Goal: Task Accomplishment & Management: Use online tool/utility

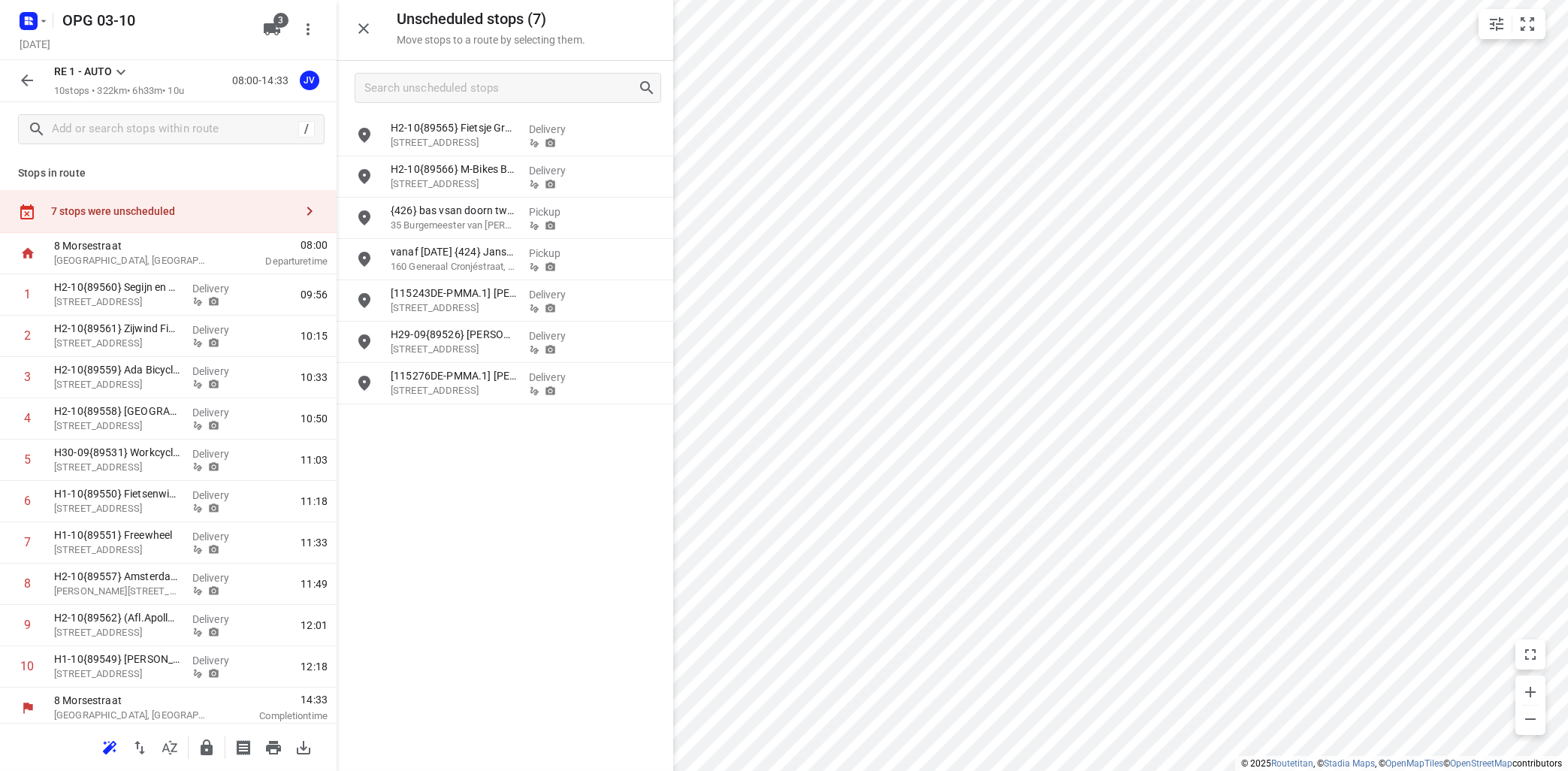
click at [123, 72] on icon at bounding box center [121, 72] width 9 height 5
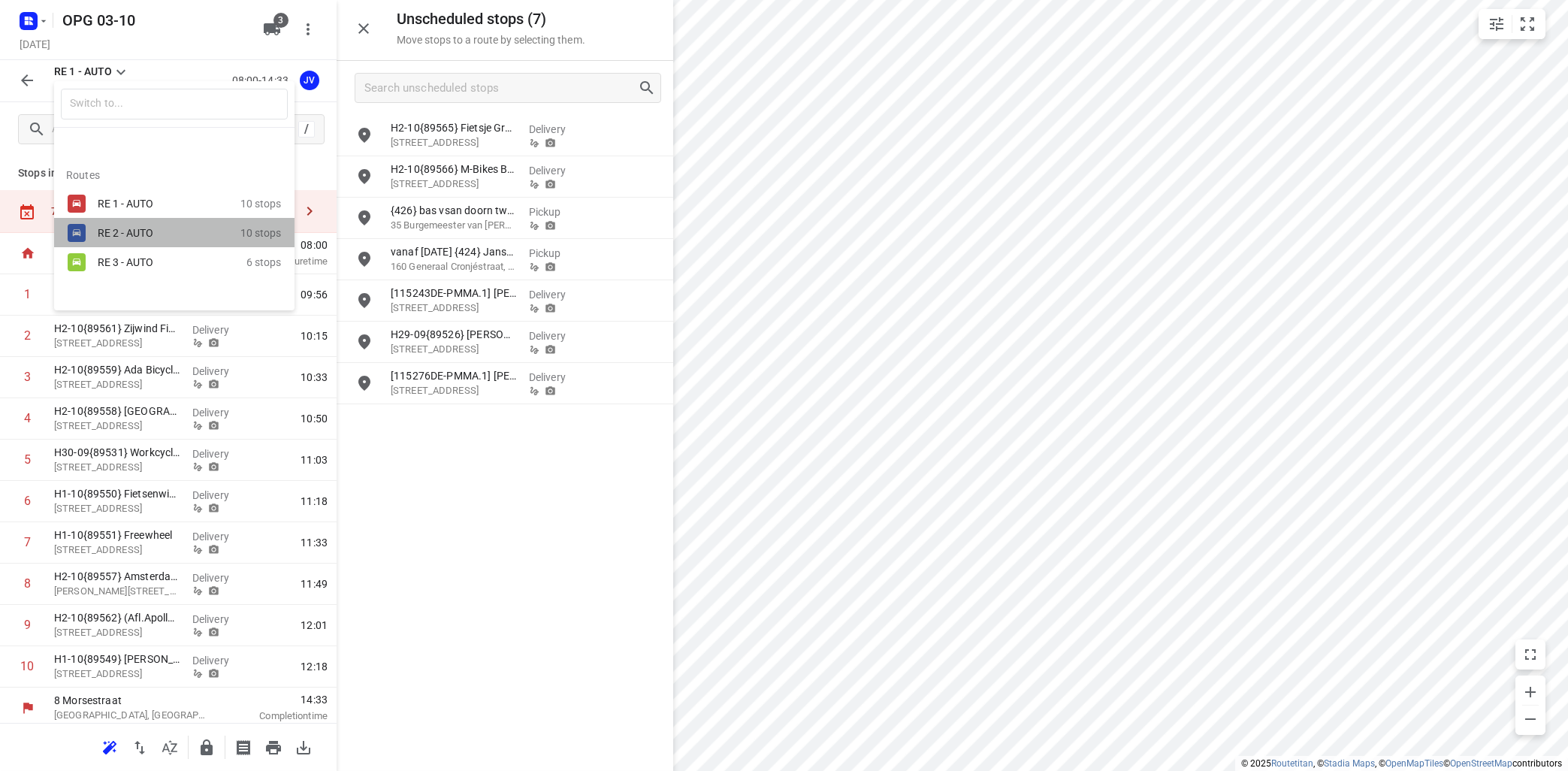
click at [134, 238] on div "RE 2 - AUTO" at bounding box center [161, 233] width 128 height 12
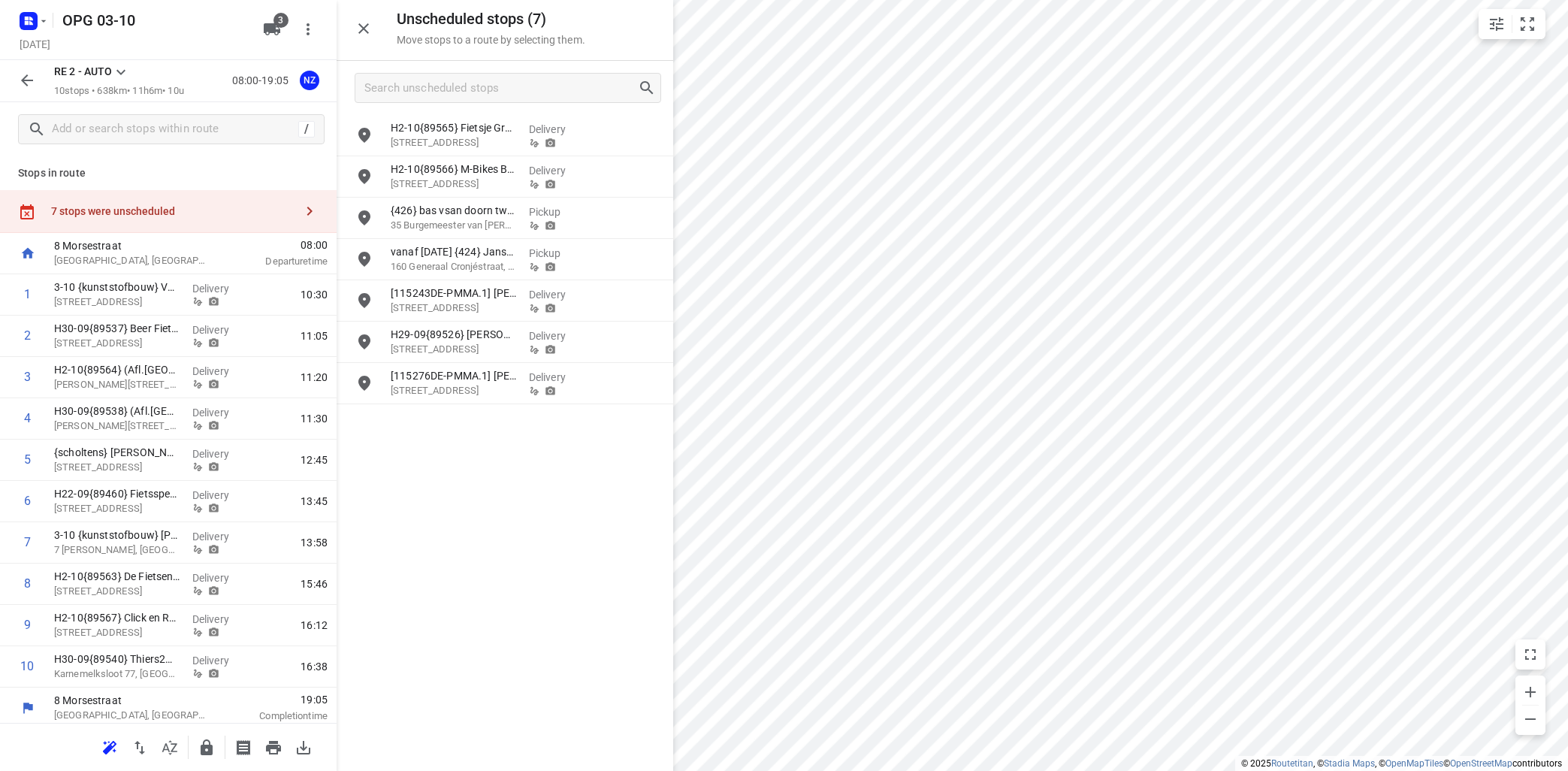
click at [128, 71] on icon at bounding box center [121, 71] width 18 height 18
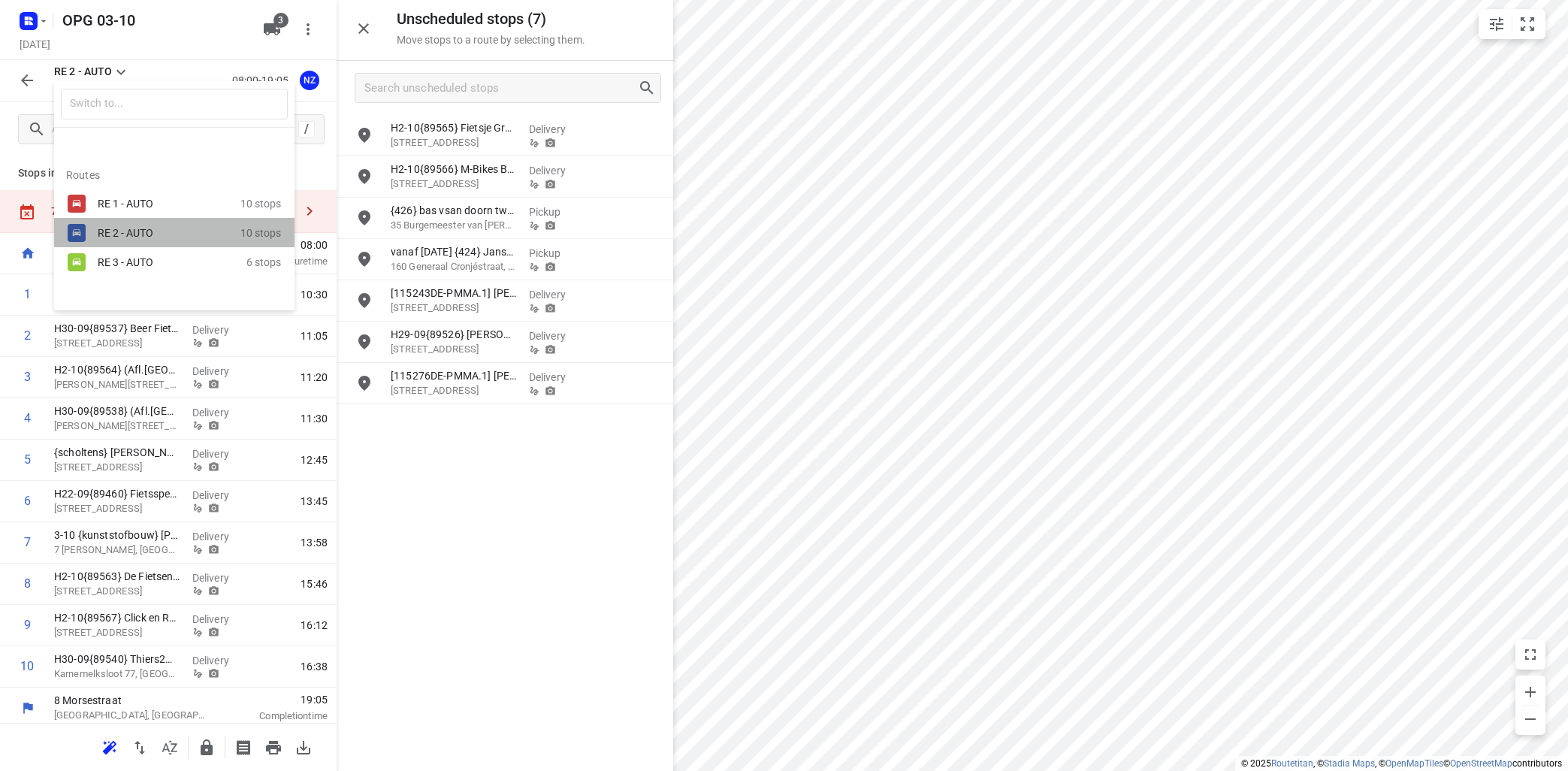
click at [125, 220] on div "RE 2 - AUTO 10 stops" at bounding box center [174, 233] width 240 height 30
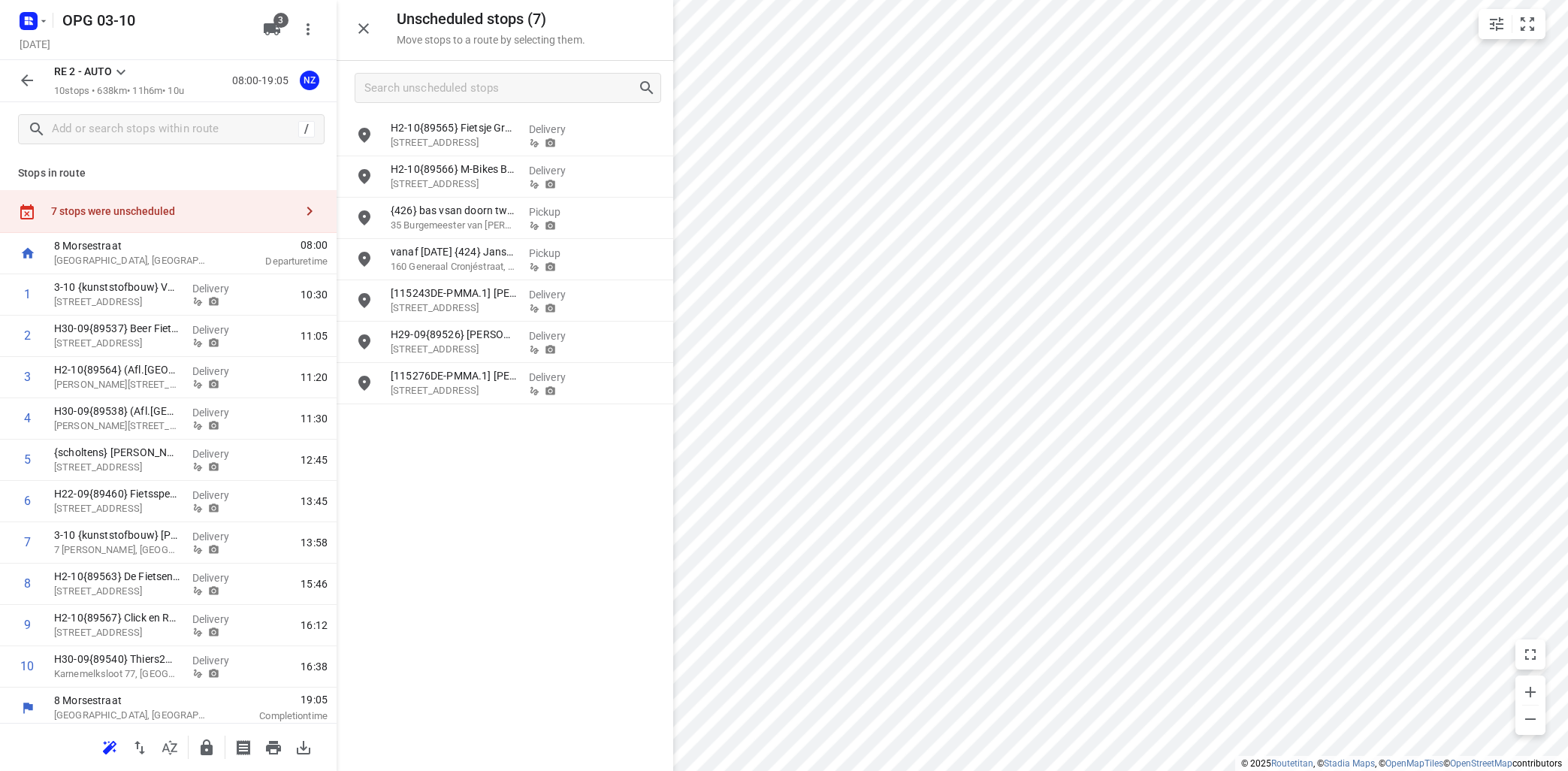
drag, startPoint x: 452, startPoint y: 458, endPoint x: 457, endPoint y: 451, distance: 8.6
click at [457, 451] on div "H2-10{89565} Fietsje Groningen (Dumo Fietsen) [STREET_ADDRESS] Delivery H2-10{8…" at bounding box center [504, 442] width 336 height 654
click at [123, 67] on icon at bounding box center [121, 71] width 18 height 18
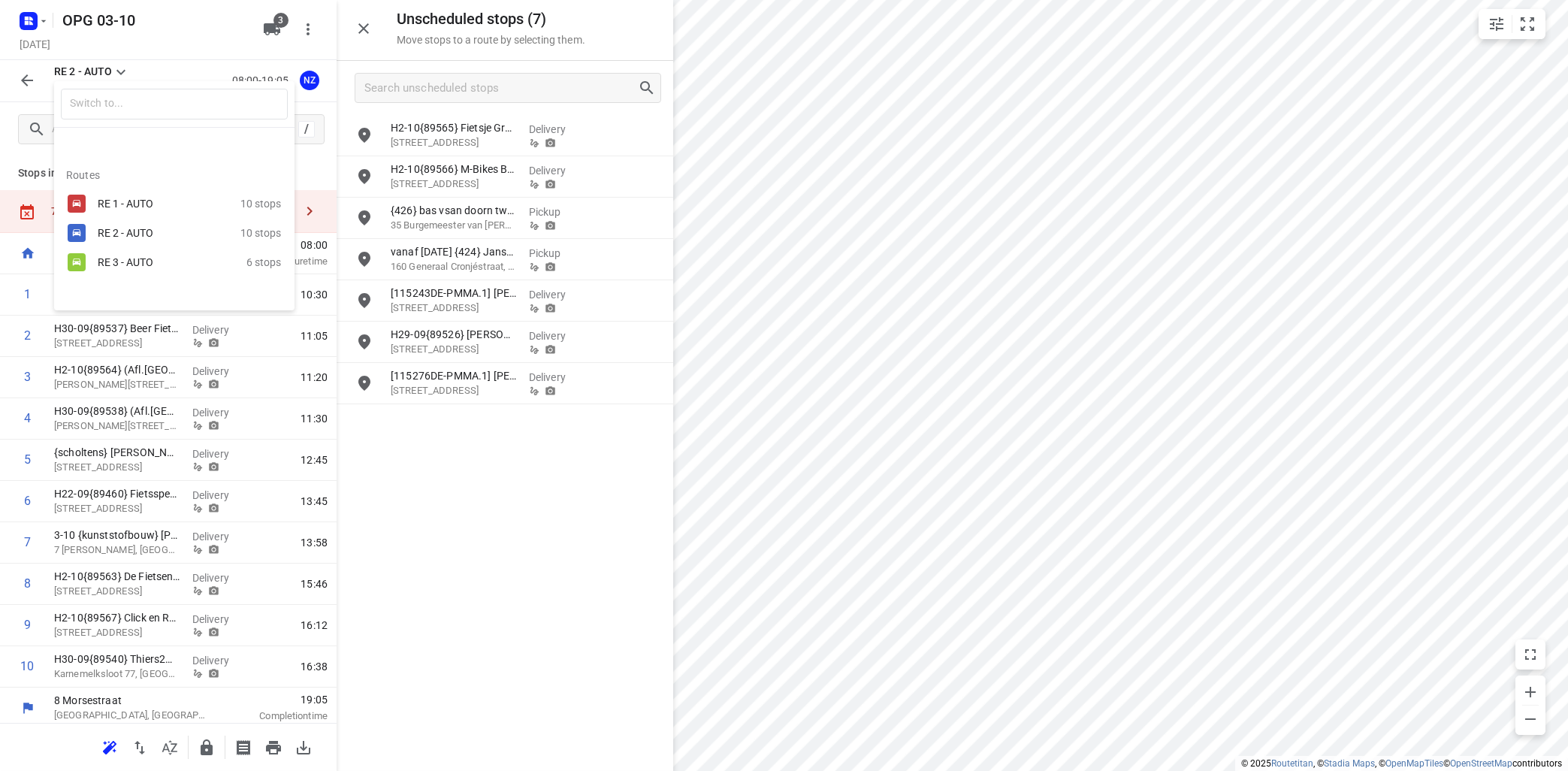
click at [126, 206] on div "RE 1 - AUTO" at bounding box center [161, 204] width 128 height 12
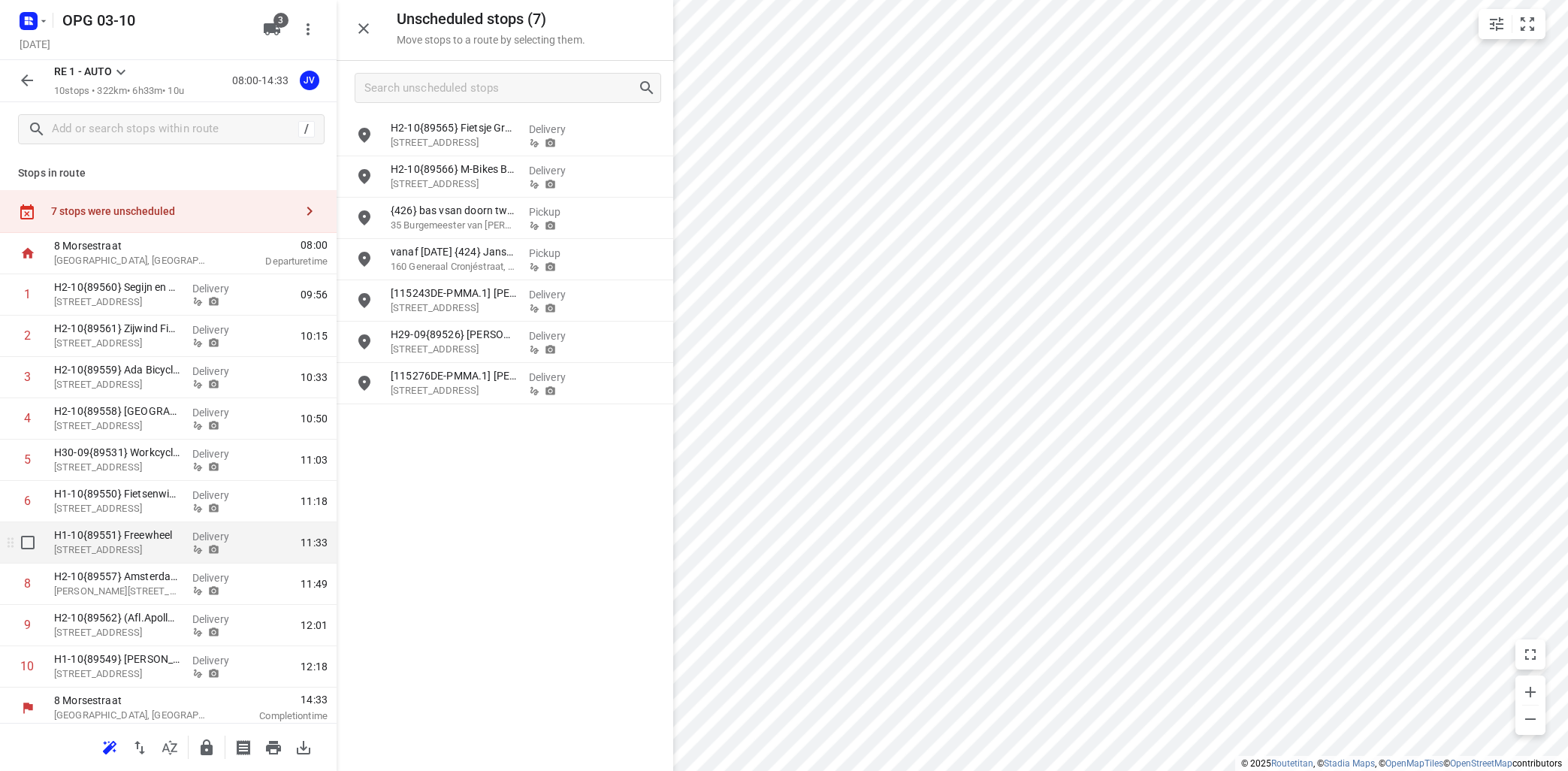
scroll to position [5, 0]
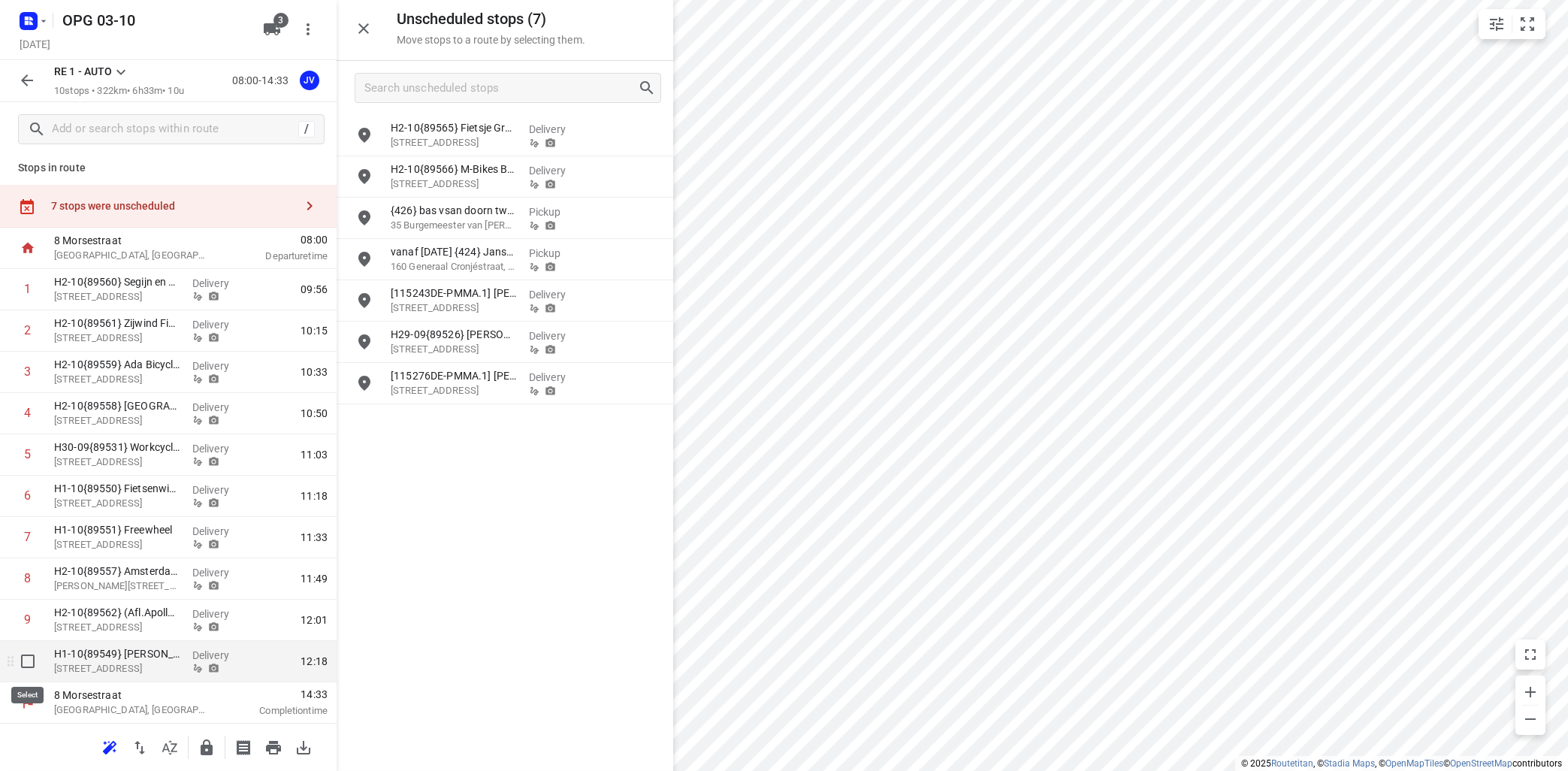
click at [28, 662] on input "checkbox" at bounding box center [28, 661] width 30 height 30
checkbox input "true"
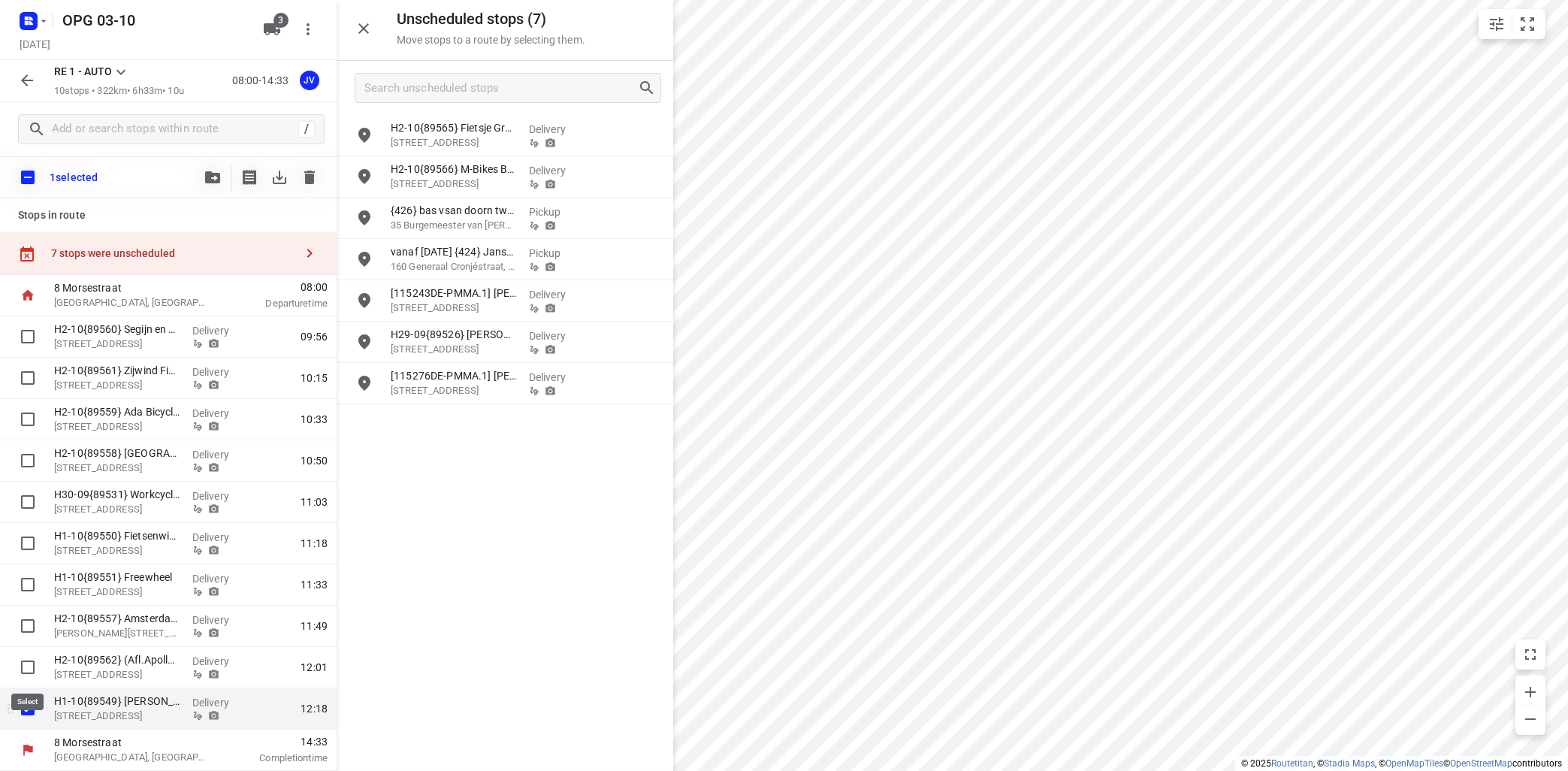
scroll to position [0, 0]
click at [216, 178] on icon "button" at bounding box center [212, 178] width 15 height 12
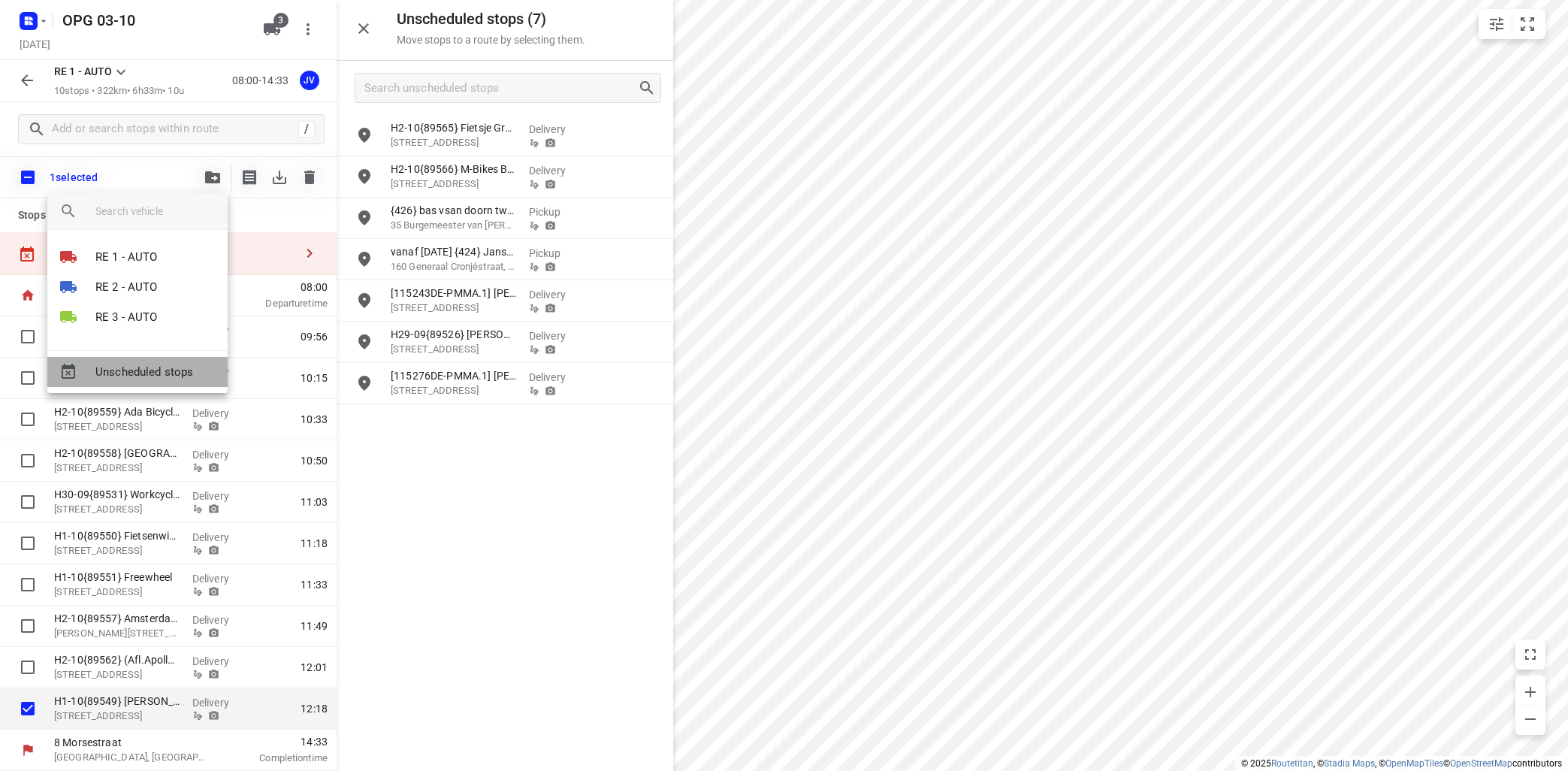
click at [163, 375] on span "Unscheduled stops" at bounding box center [156, 372] width 120 height 17
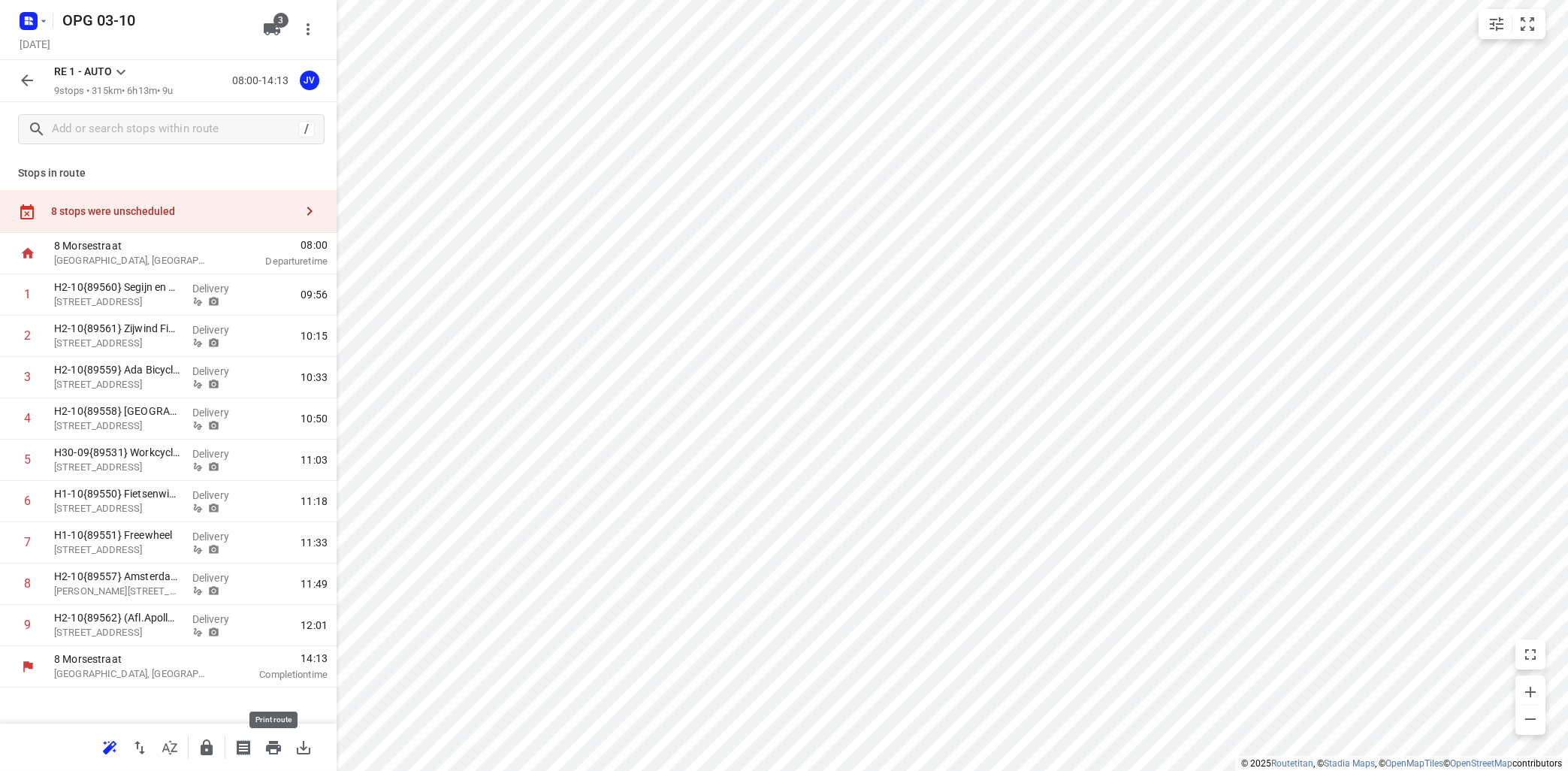
click at [272, 747] on icon "button" at bounding box center [273, 748] width 15 height 14
drag, startPoint x: 30, startPoint y: 55, endPoint x: 27, endPoint y: 63, distance: 8.5
click at [27, 52] on h5 "[DATE]" at bounding box center [35, 44] width 43 height 17
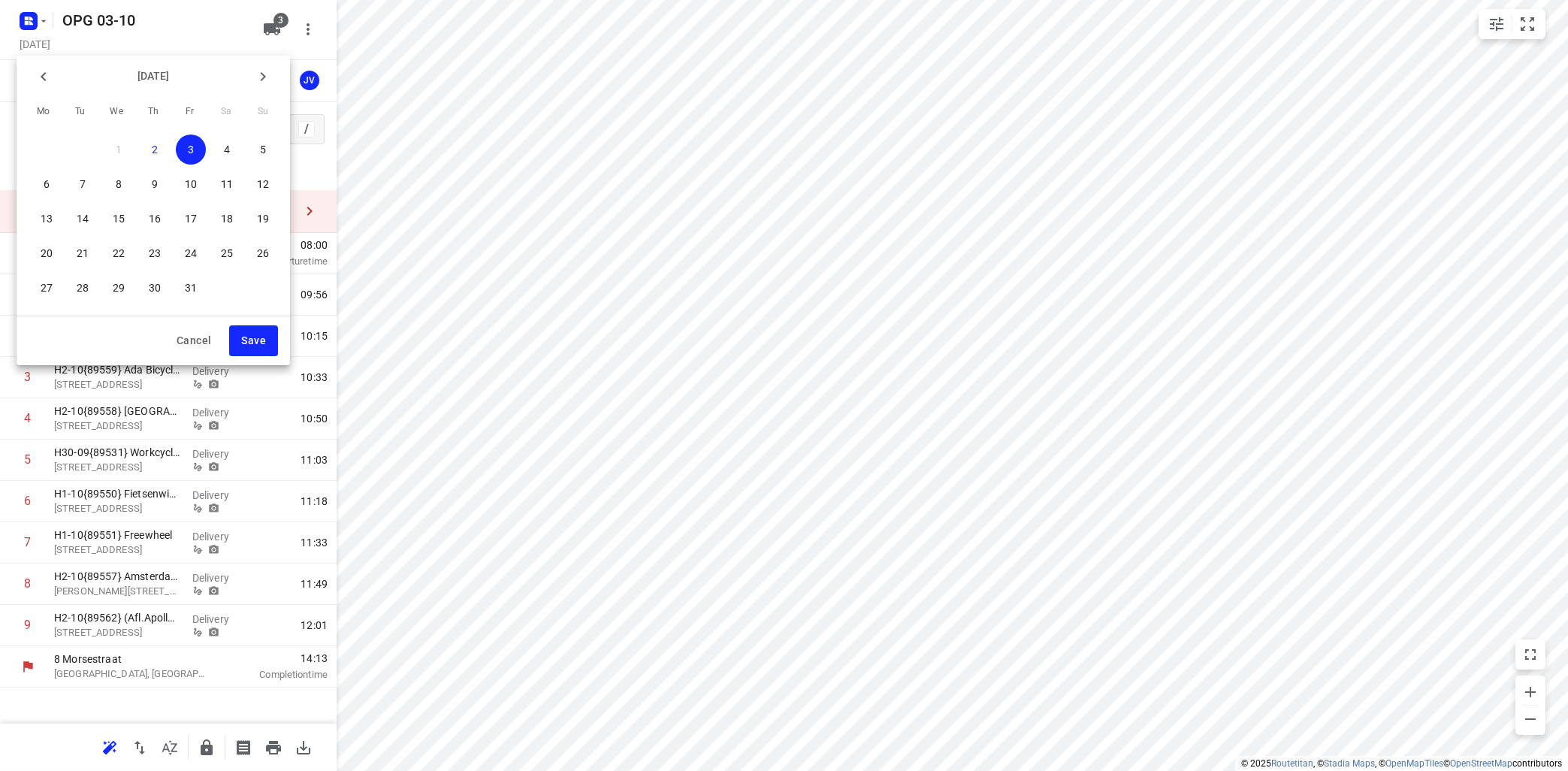
click at [620, 247] on div at bounding box center [784, 385] width 1568 height 771
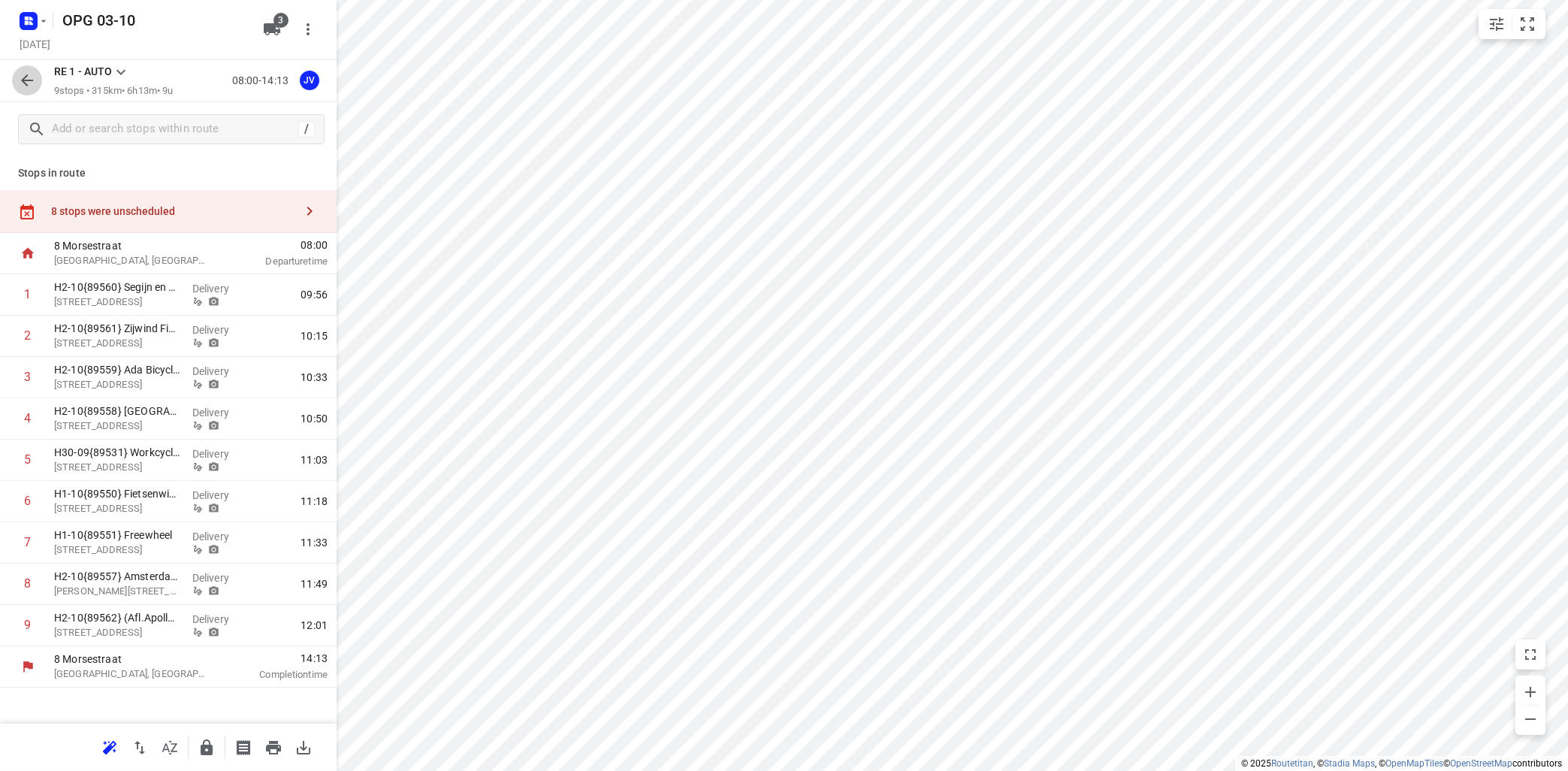
click at [34, 79] on icon "button" at bounding box center [27, 80] width 18 height 18
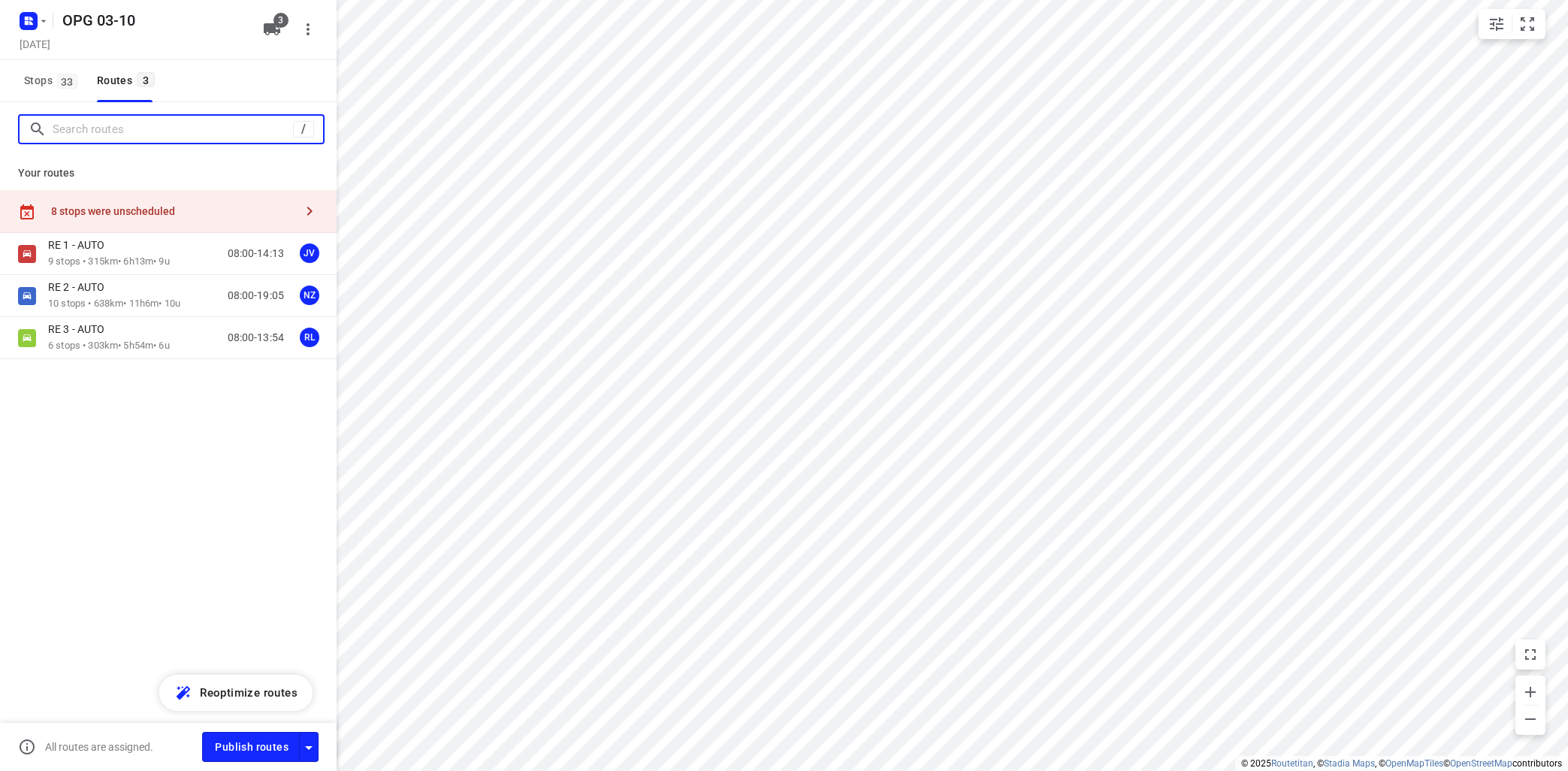
click at [156, 129] on input "Search routes" at bounding box center [172, 129] width 240 height 24
click at [44, 88] on span "Stops 33" at bounding box center [53, 81] width 57 height 19
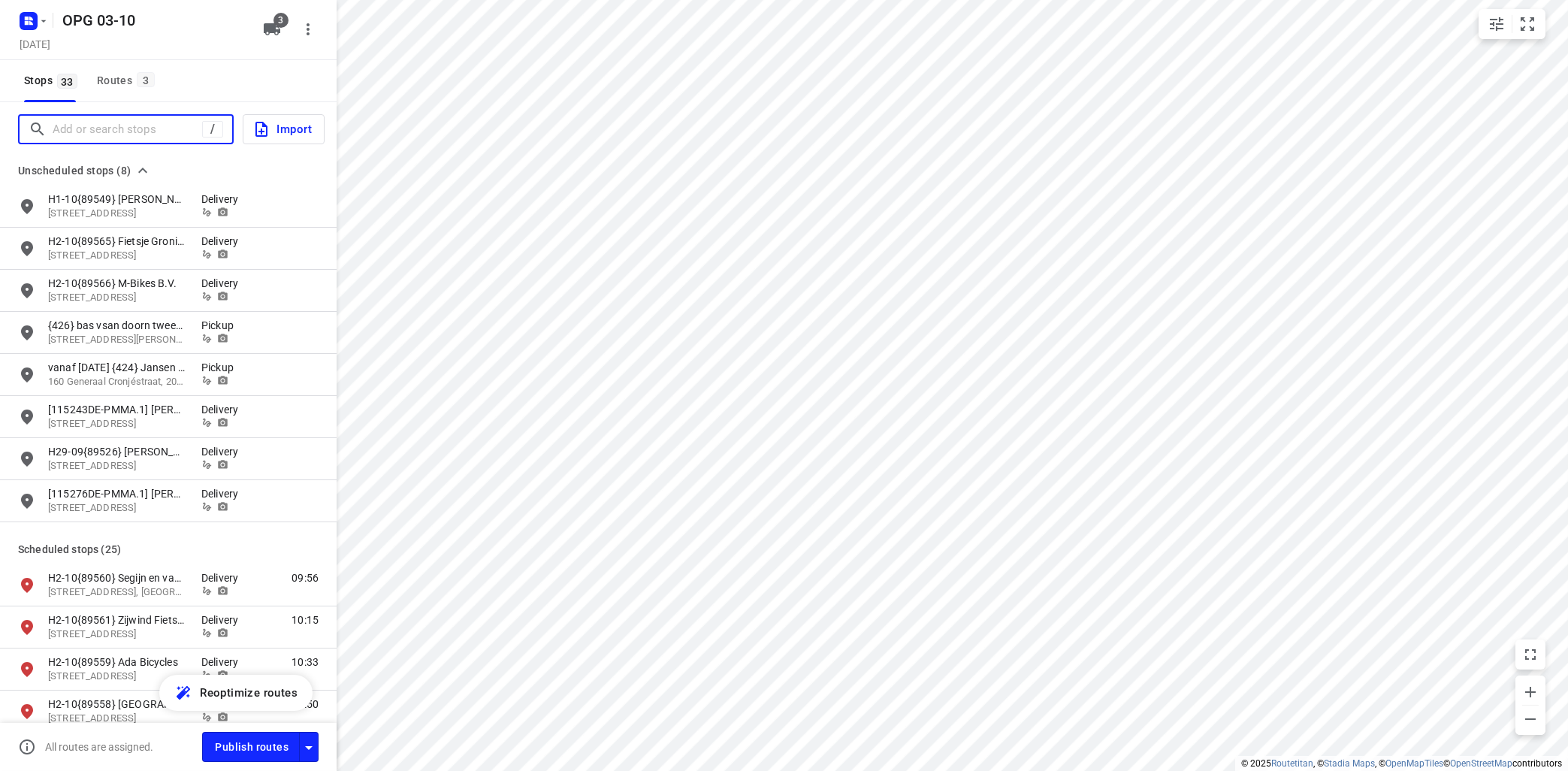
click at [112, 128] on input "Add or search stops" at bounding box center [127, 129] width 150 height 24
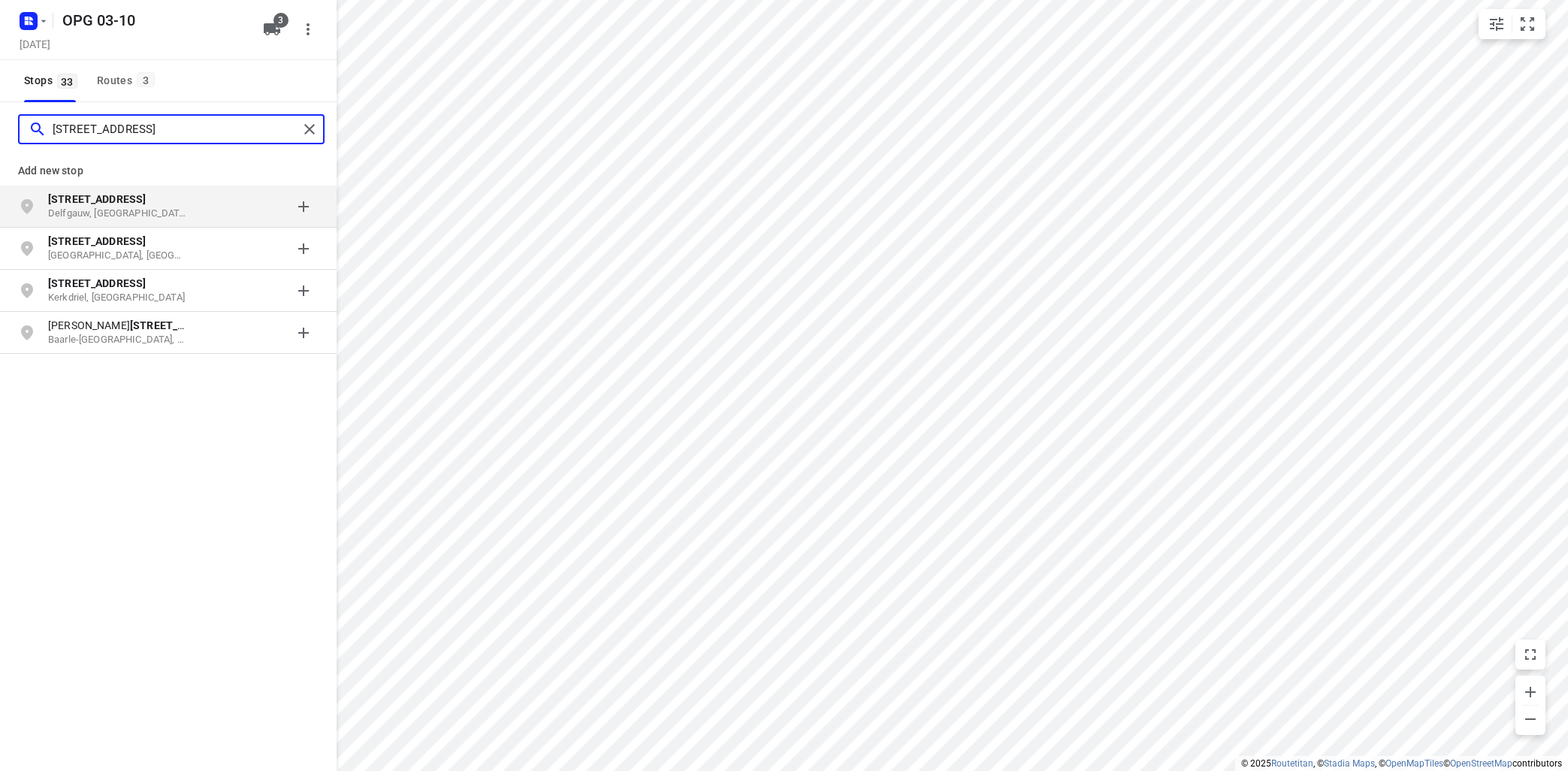
type input "[STREET_ADDRESS]"
click at [103, 204] on b "[STREET_ADDRESS]" at bounding box center [97, 200] width 98 height 12
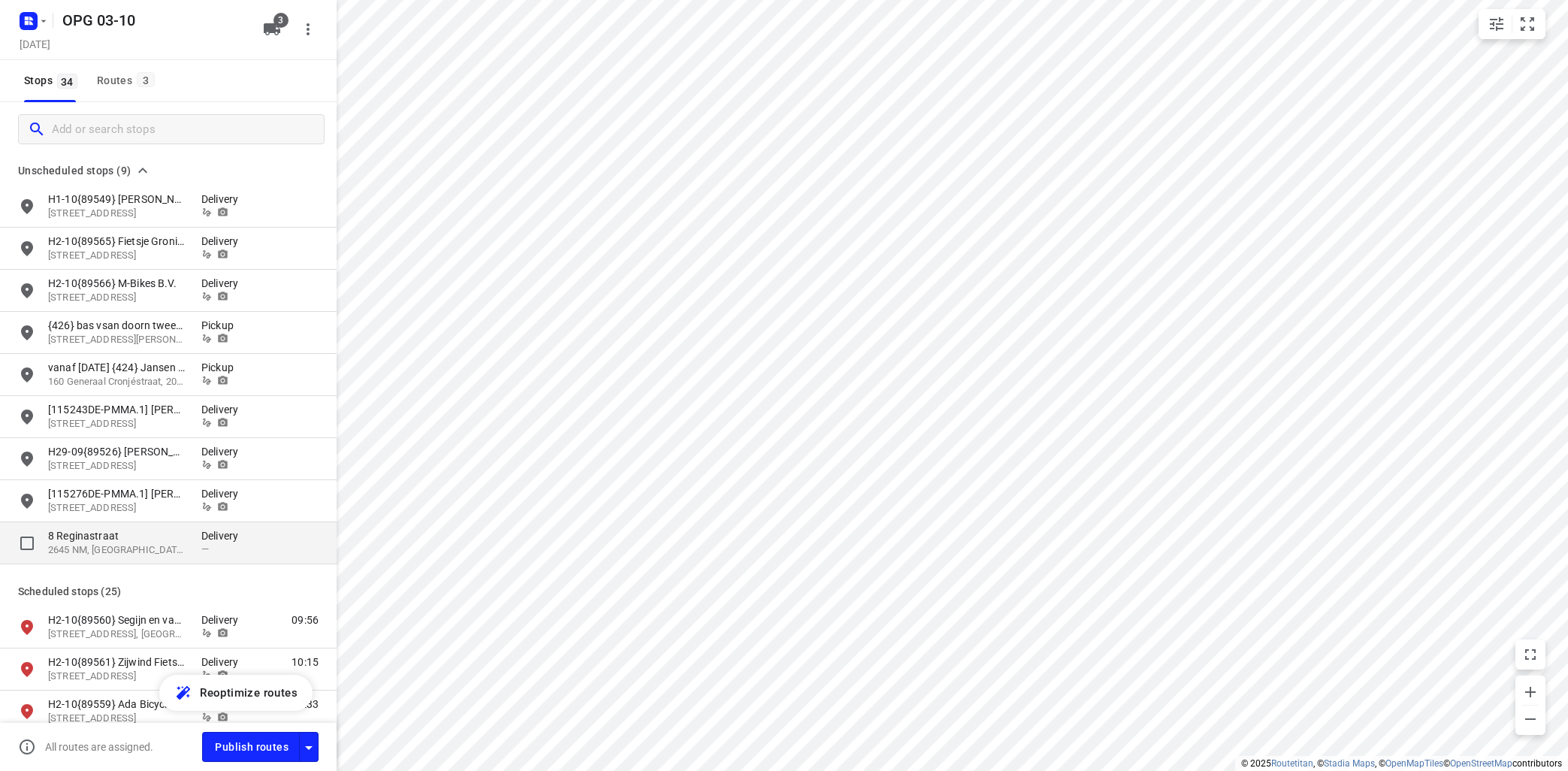
click at [139, 537] on p "8 Reginastraat" at bounding box center [117, 535] width 139 height 15
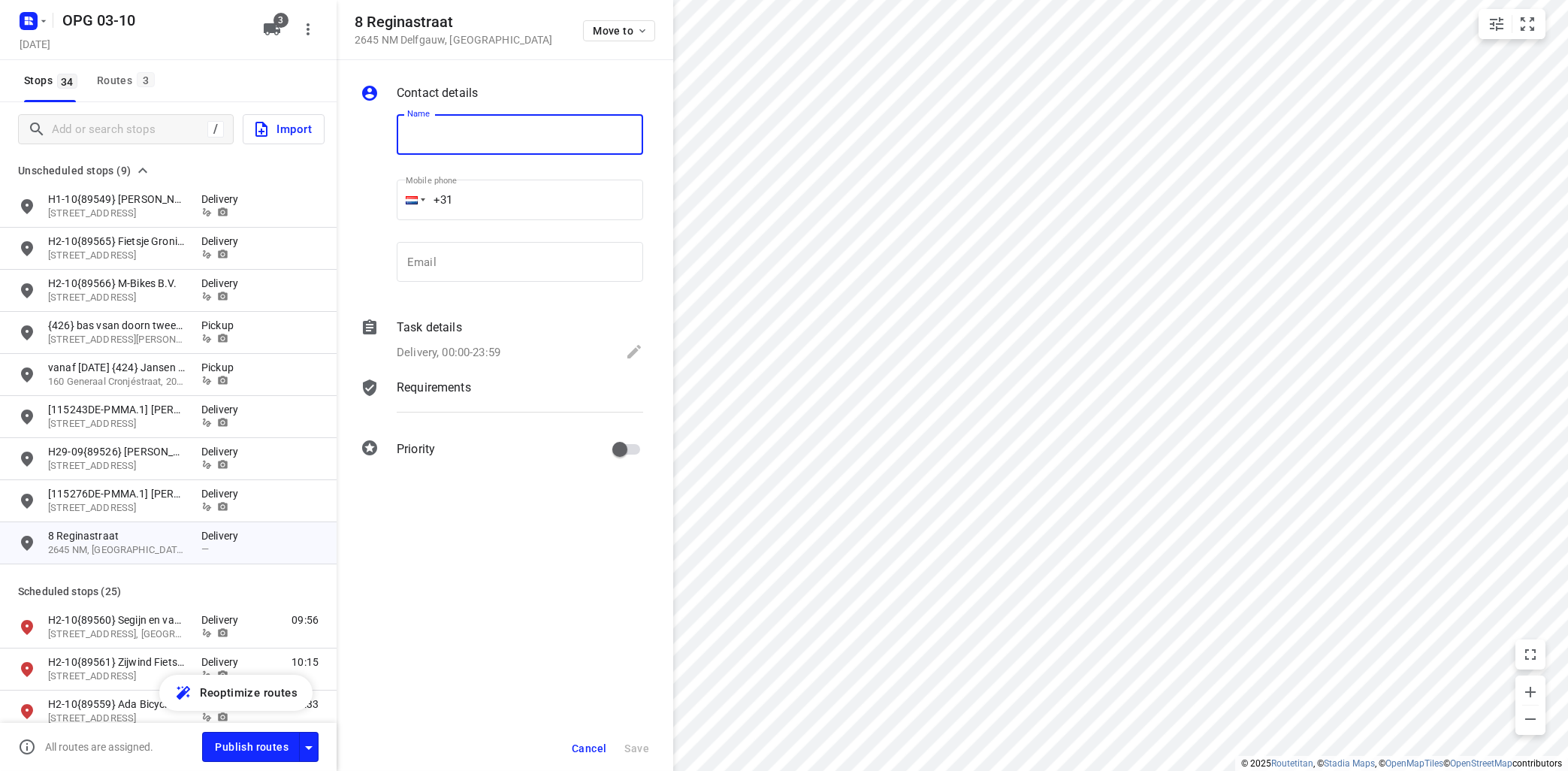
click at [504, 137] on input "text" at bounding box center [519, 134] width 247 height 41
type input "{bacamo} electrisch [DOMAIN_NAME]"
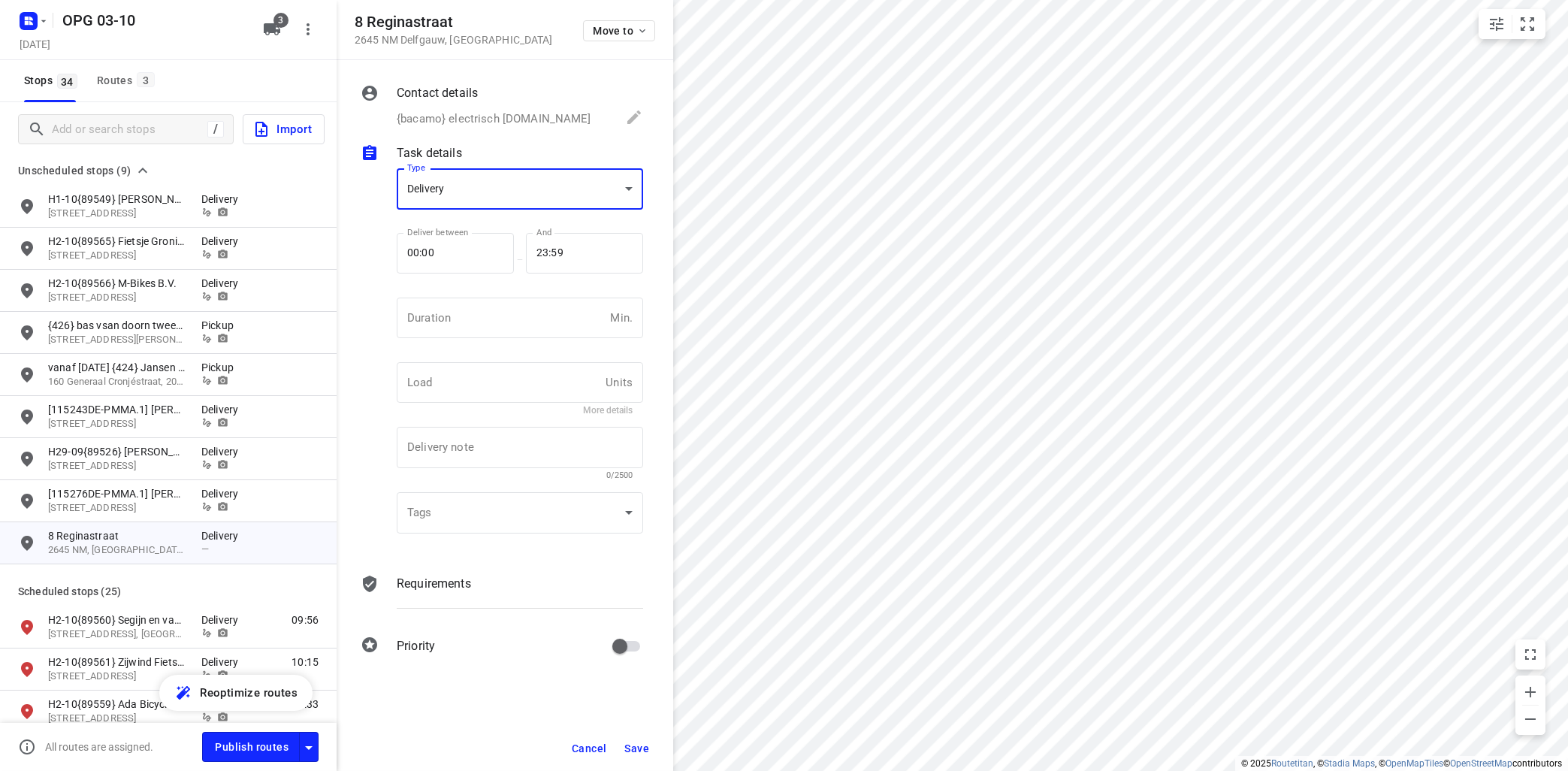
scroll to position [5, 0]
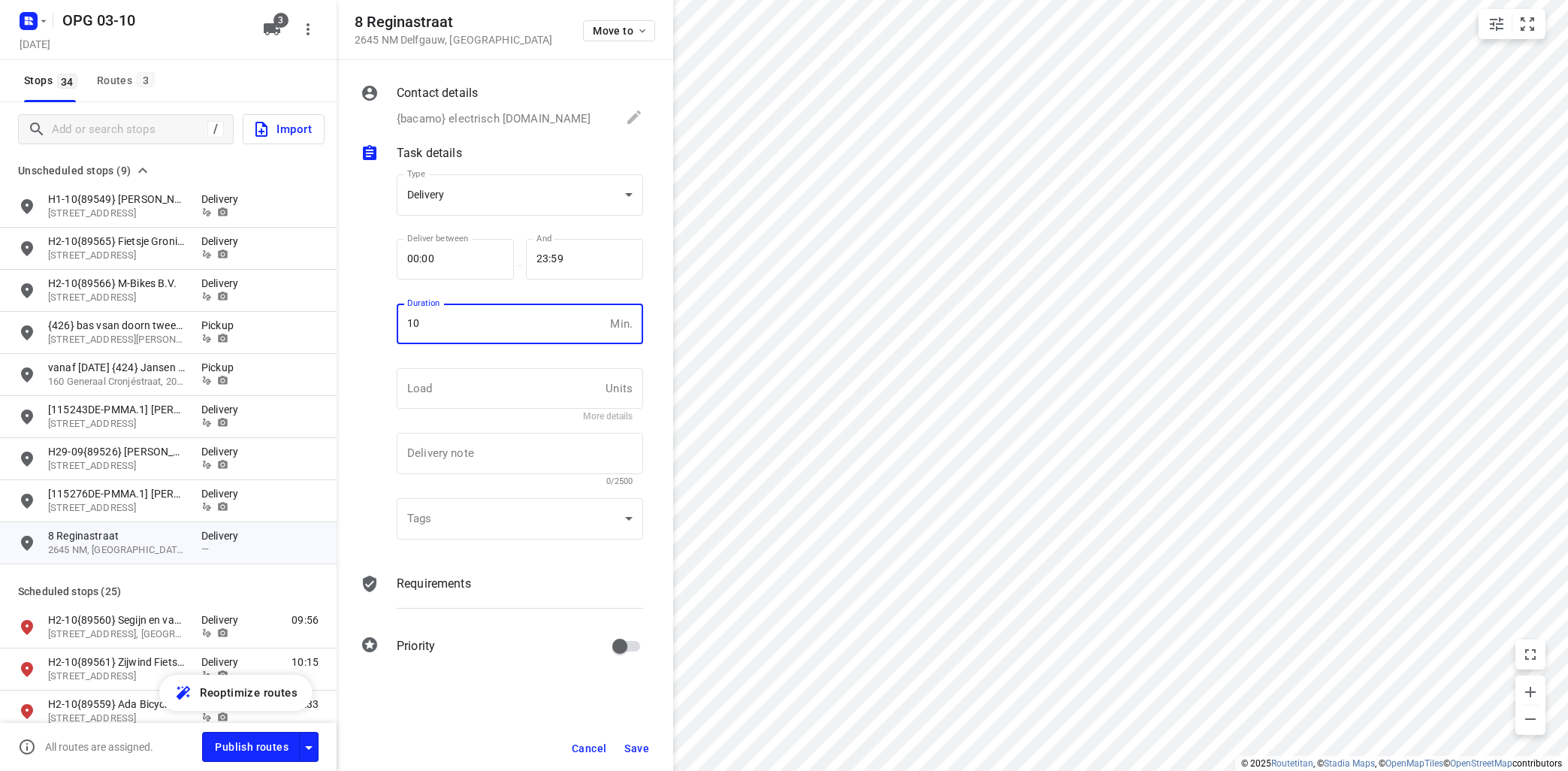
type input "10"
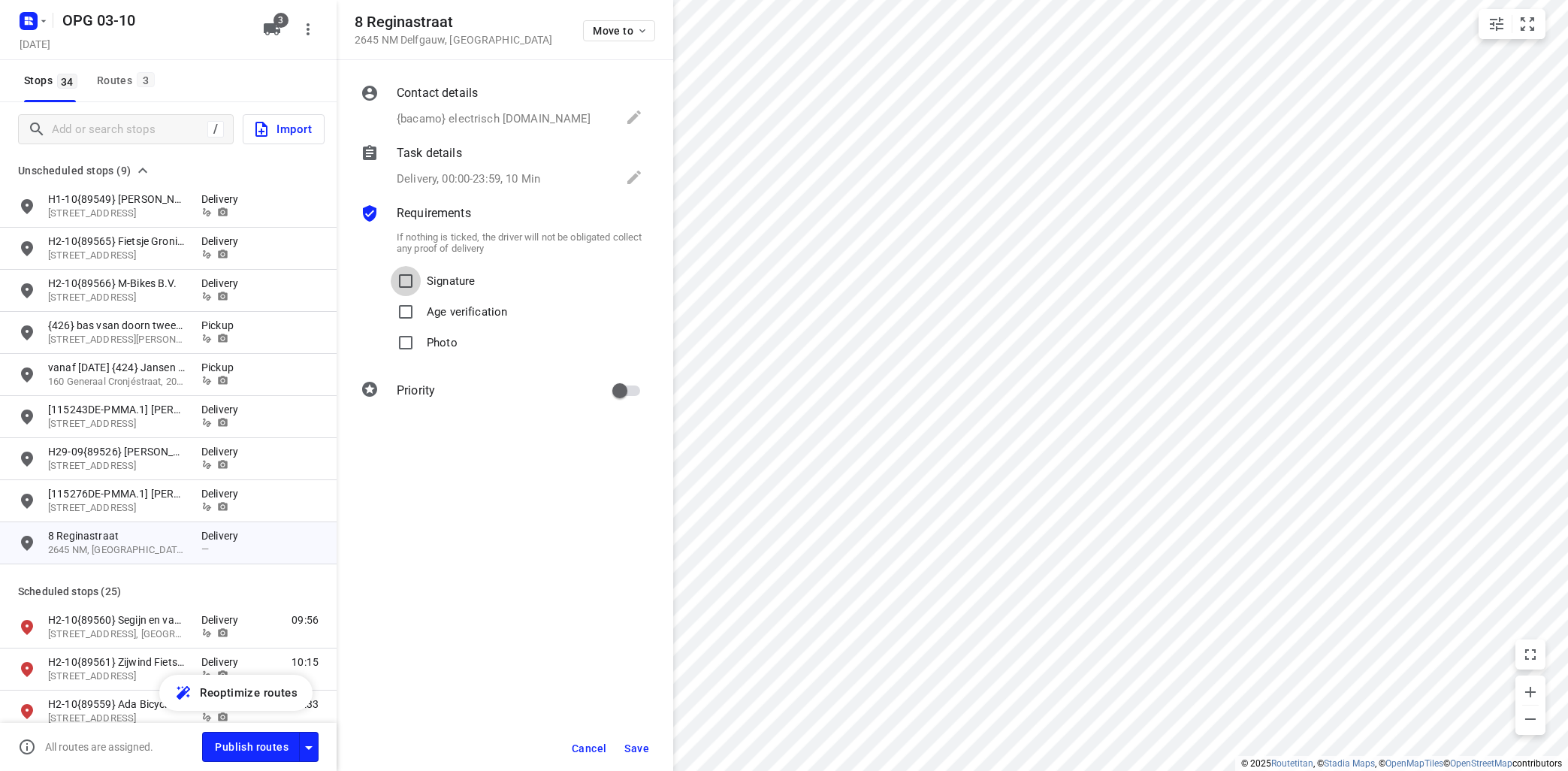
click at [391, 266] on input "Signature" at bounding box center [406, 281] width 30 height 30
checkbox input "true"
click at [391, 328] on input "Photo" at bounding box center [406, 342] width 30 height 30
checkbox input "true"
click at [648, 749] on span "Save" at bounding box center [637, 748] width 24 height 12
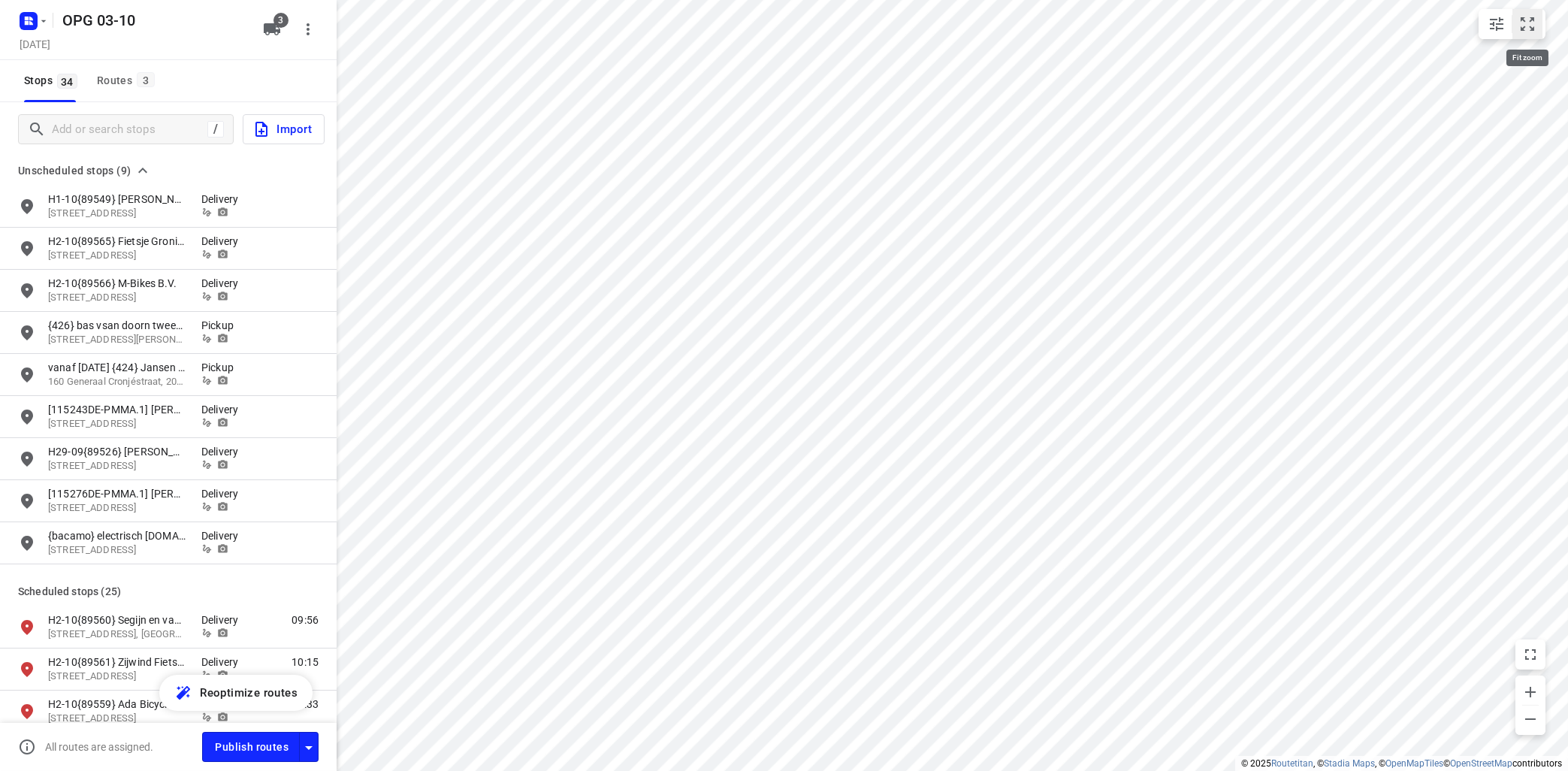
click at [1533, 30] on icon "small contained button group" at bounding box center [1527, 24] width 18 height 18
click at [70, 544] on p "[STREET_ADDRESS]" at bounding box center [117, 551] width 139 height 14
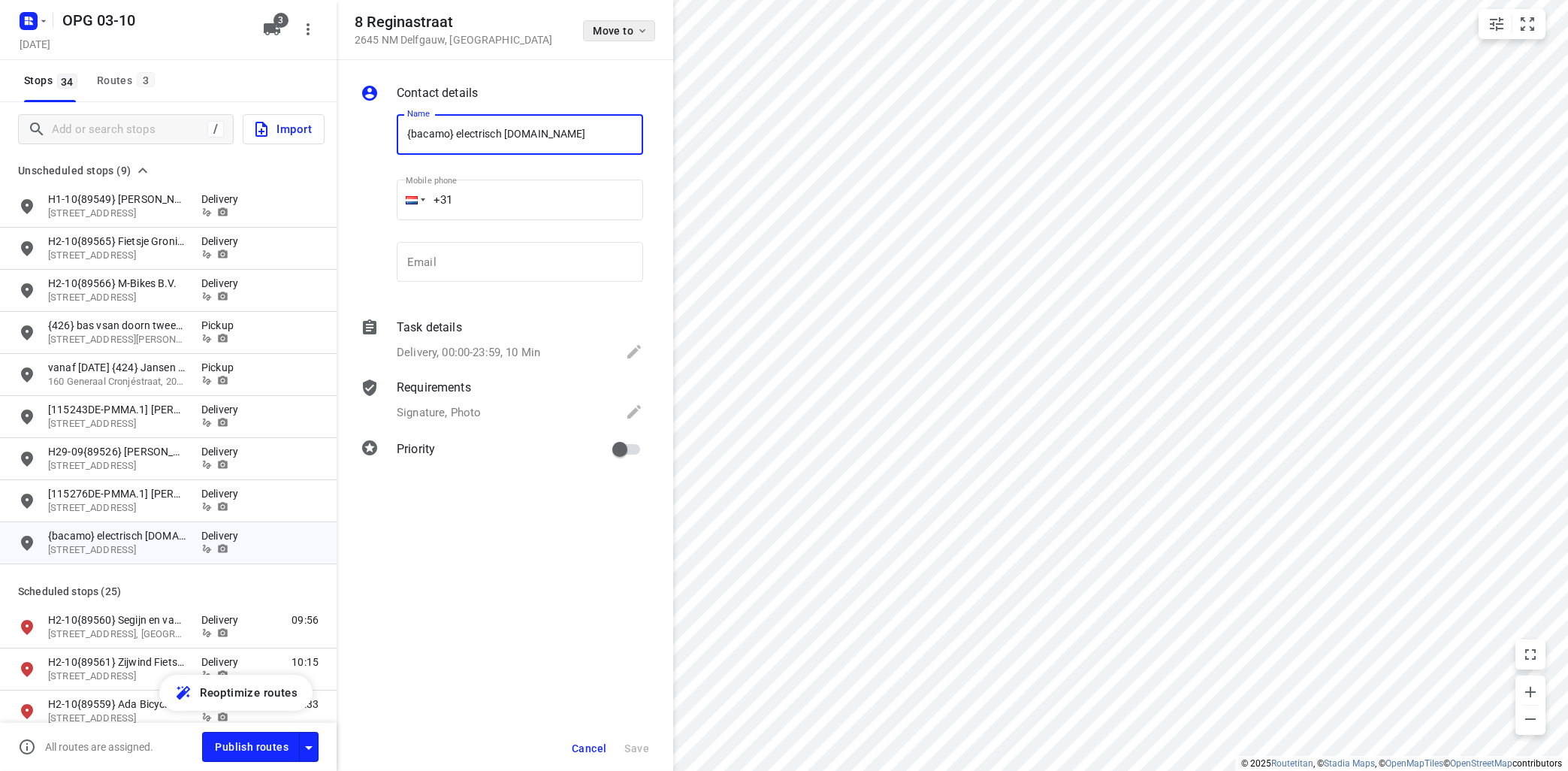
click at [646, 36] on icon "button" at bounding box center [643, 30] width 12 height 12
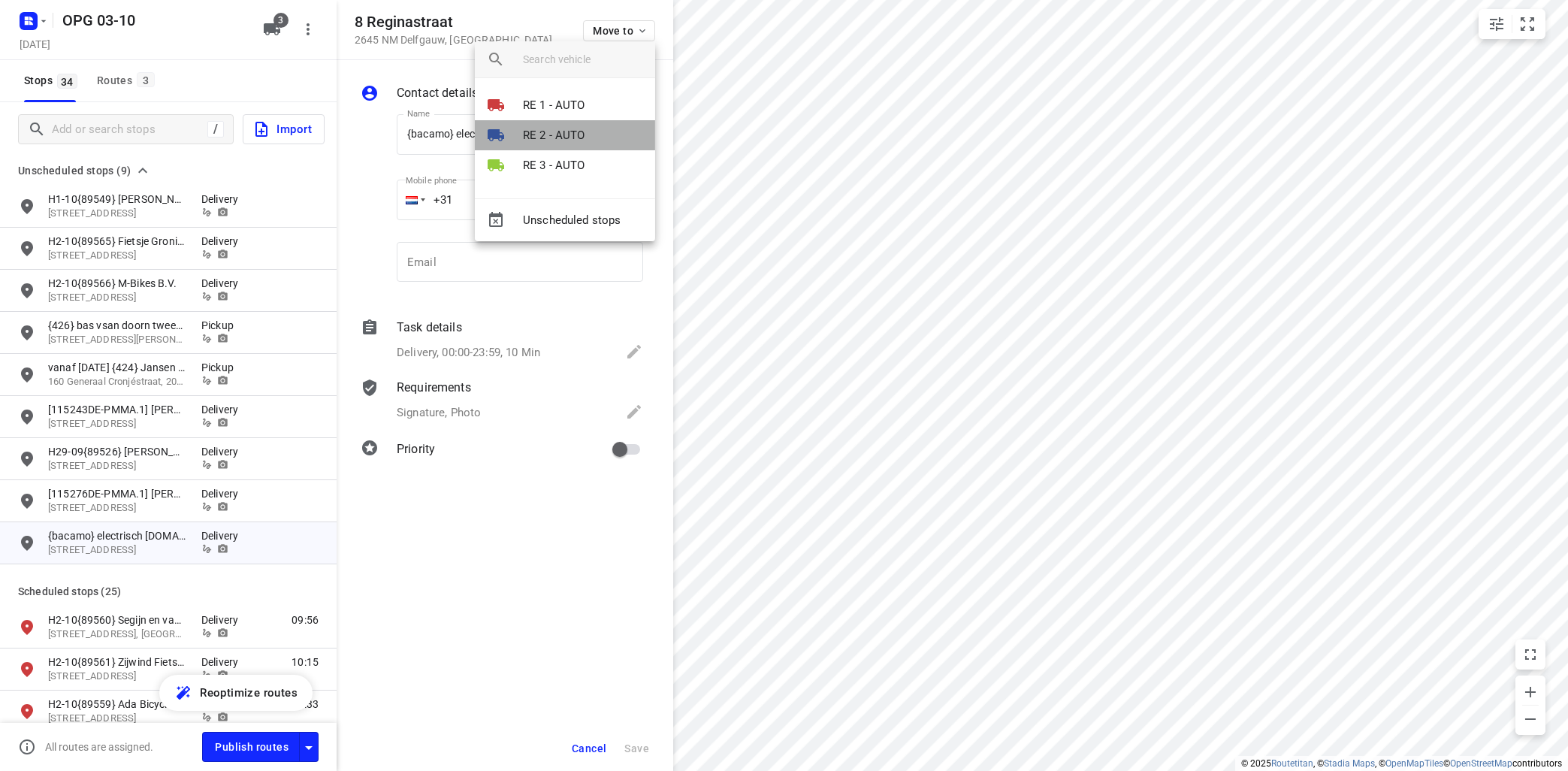
click at [518, 129] on div at bounding box center [504, 135] width 36 height 18
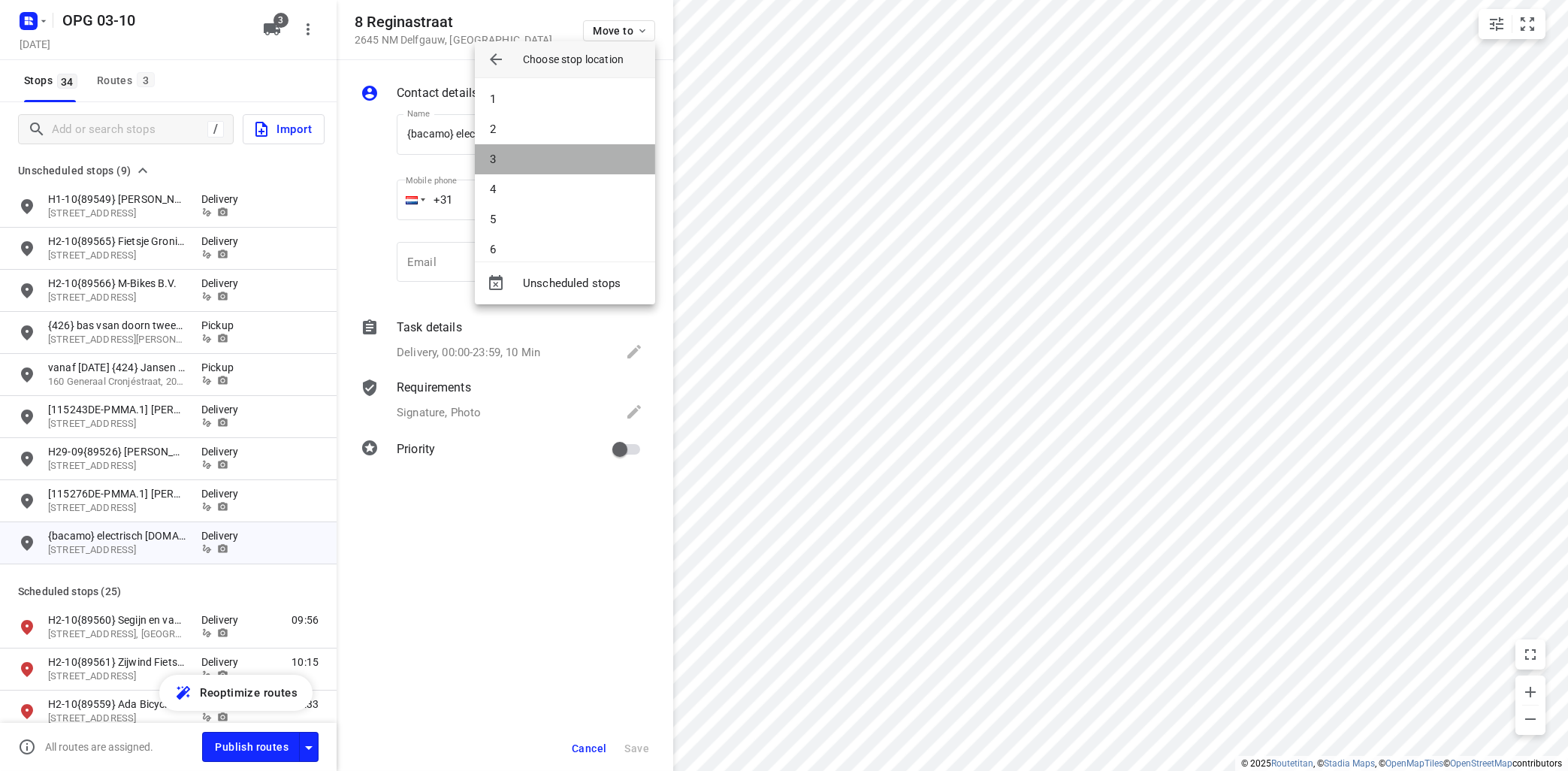
click at [501, 156] on li "3" at bounding box center [564, 159] width 180 height 30
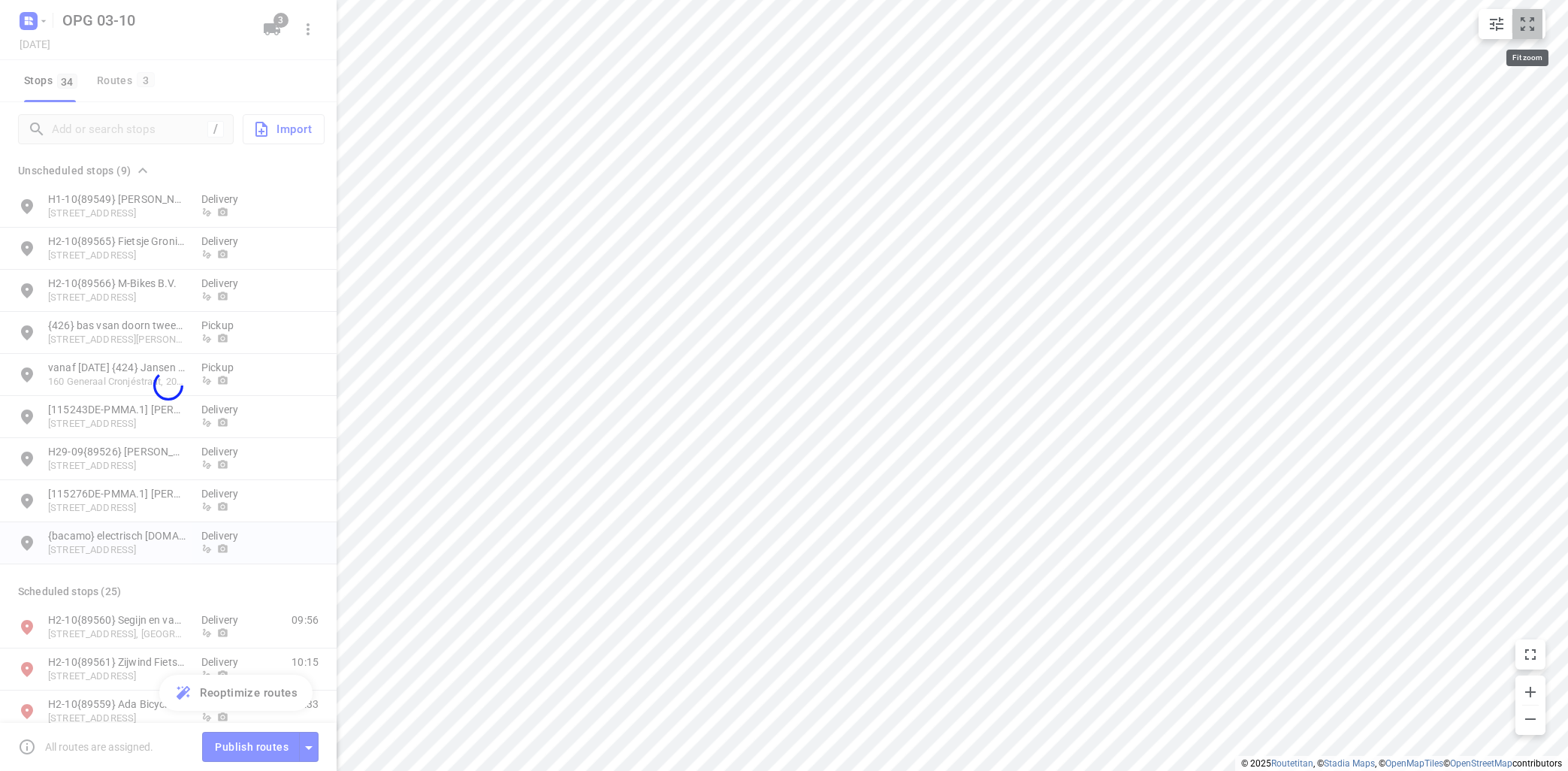
click at [1531, 24] on icon "small contained button group" at bounding box center [1527, 24] width 18 height 18
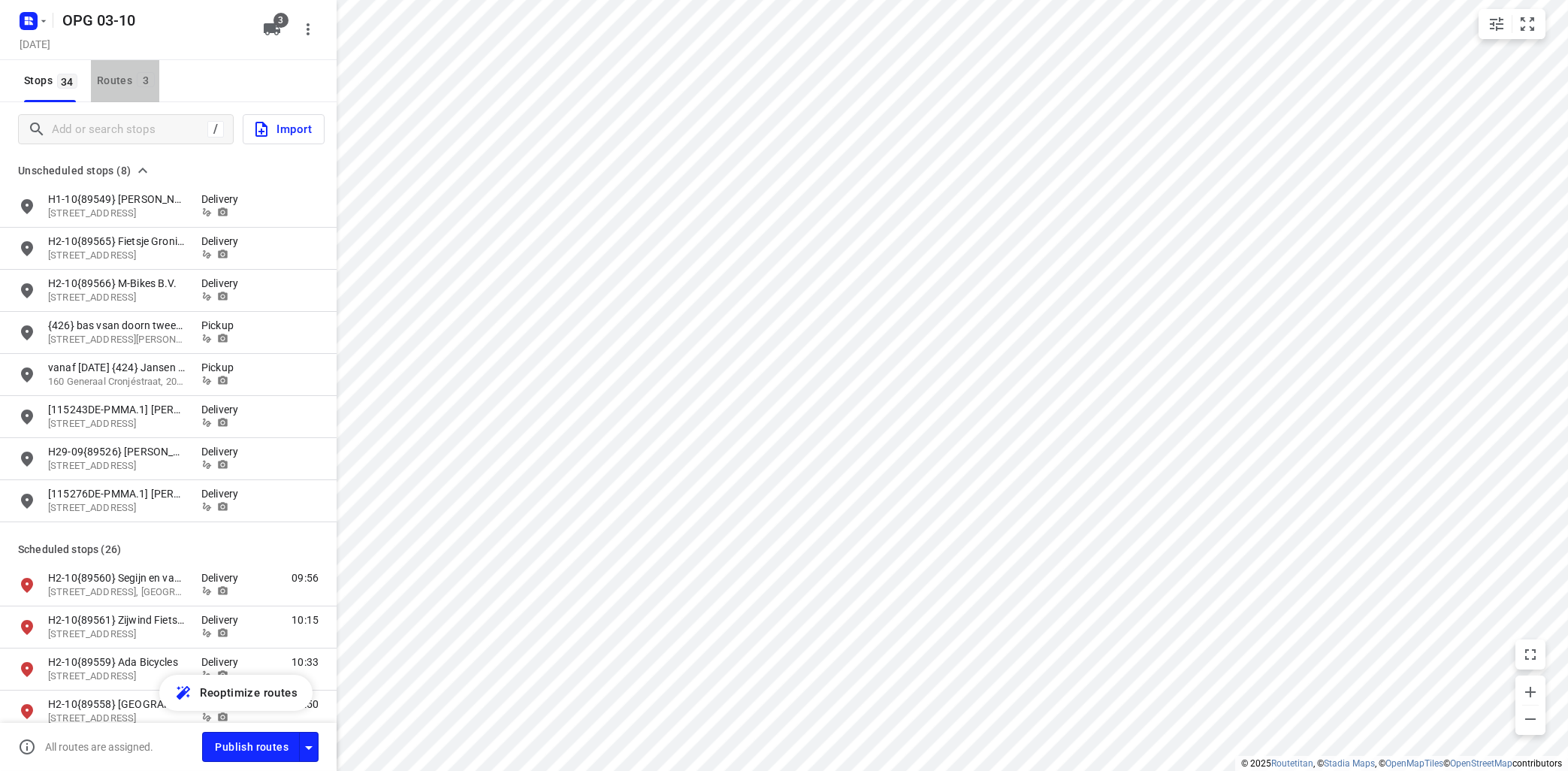
drag, startPoint x: 130, startPoint y: 88, endPoint x: 129, endPoint y: 99, distance: 11.0
click at [130, 95] on button "Routes 3" at bounding box center [125, 81] width 68 height 42
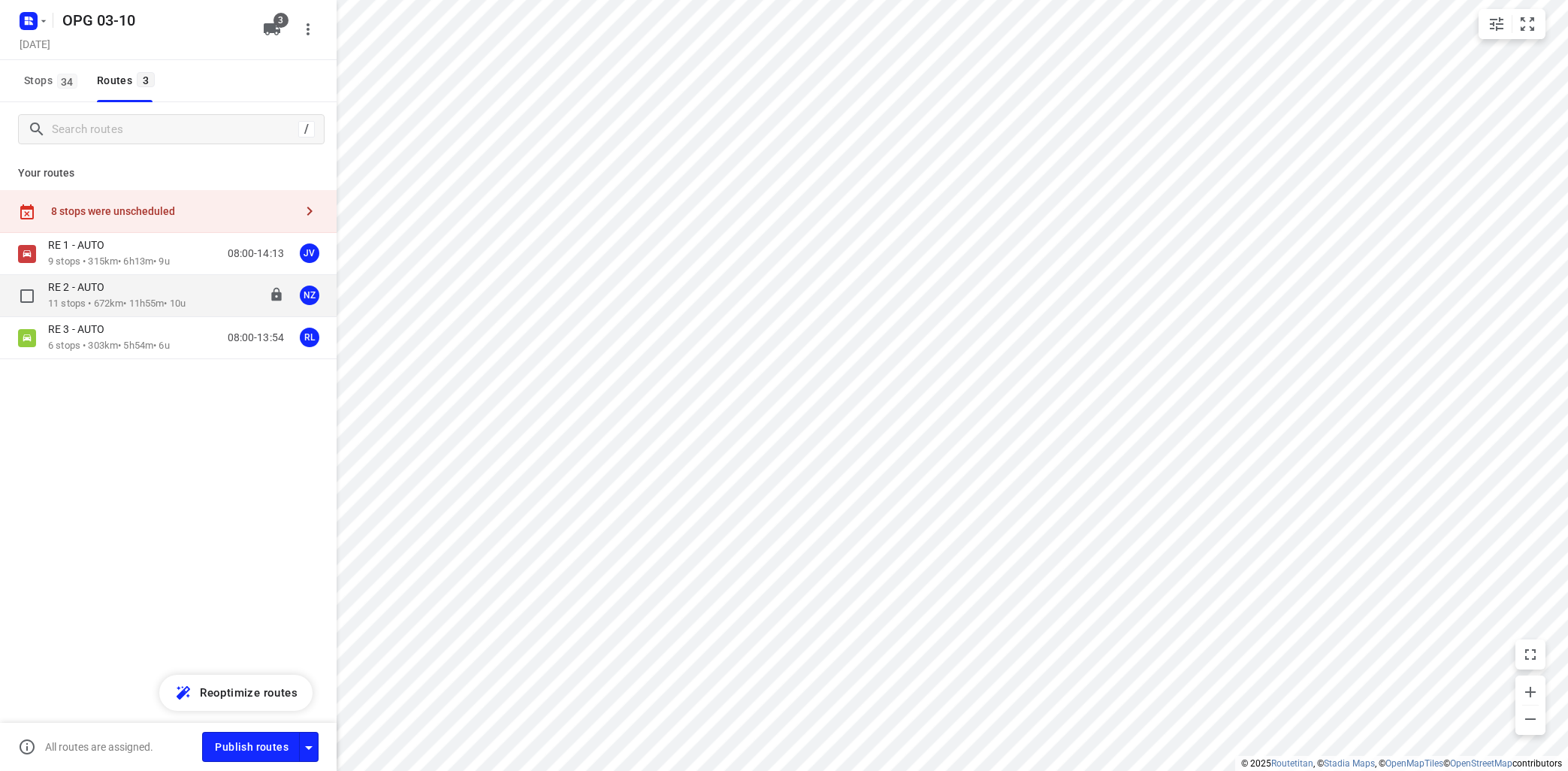
click at [129, 287] on div "RE 2 - AUTO" at bounding box center [117, 288] width 138 height 17
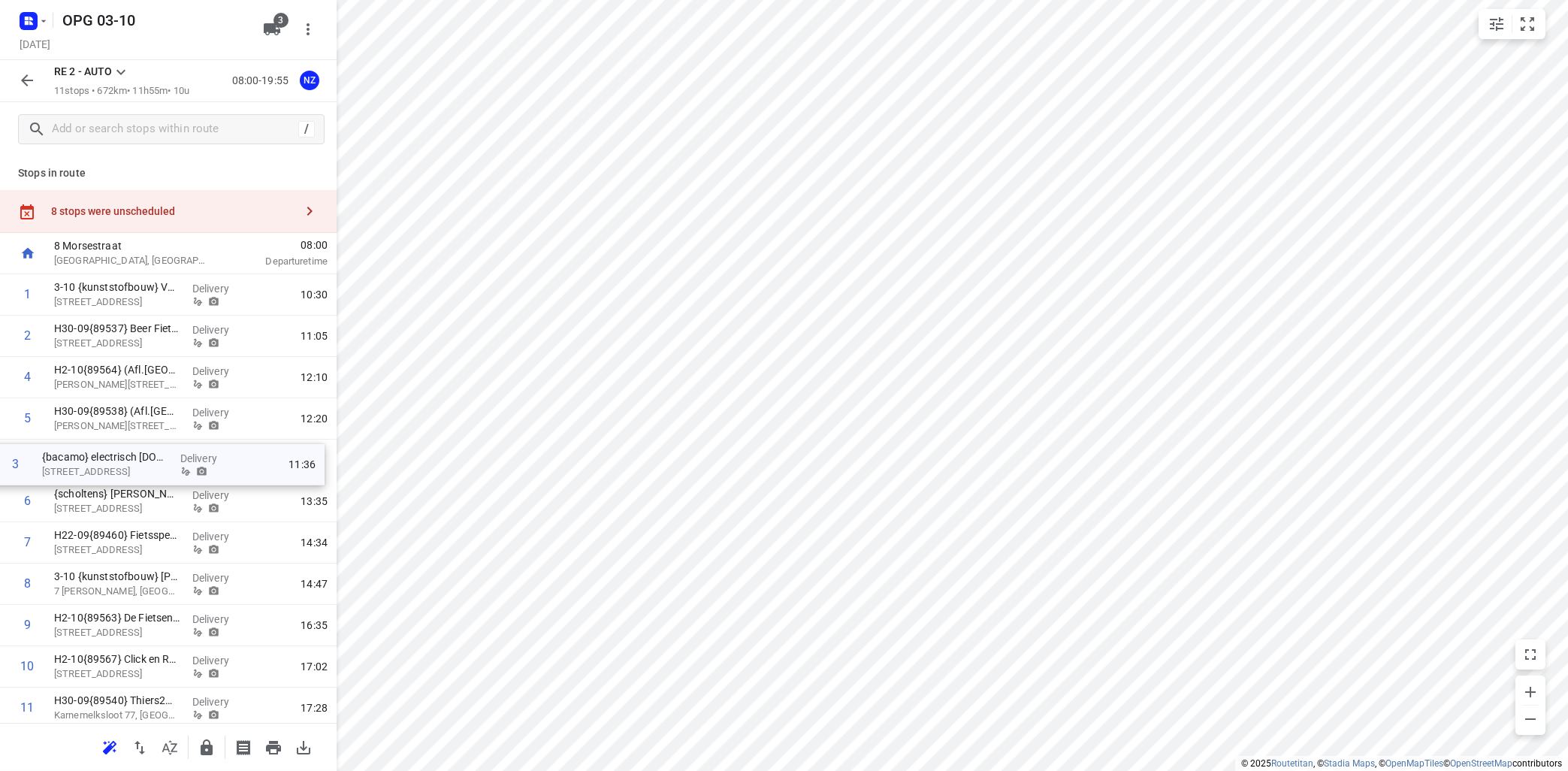
drag, startPoint x: 123, startPoint y: 384, endPoint x: 114, endPoint y: 470, distance: 86.5
click at [114, 473] on div "1 3-10 {kunststofbouw} VKP [GEOGRAPHIC_DATA] Delivery 10:30 2 H30-09{89537} [GE…" at bounding box center [168, 502] width 336 height 455
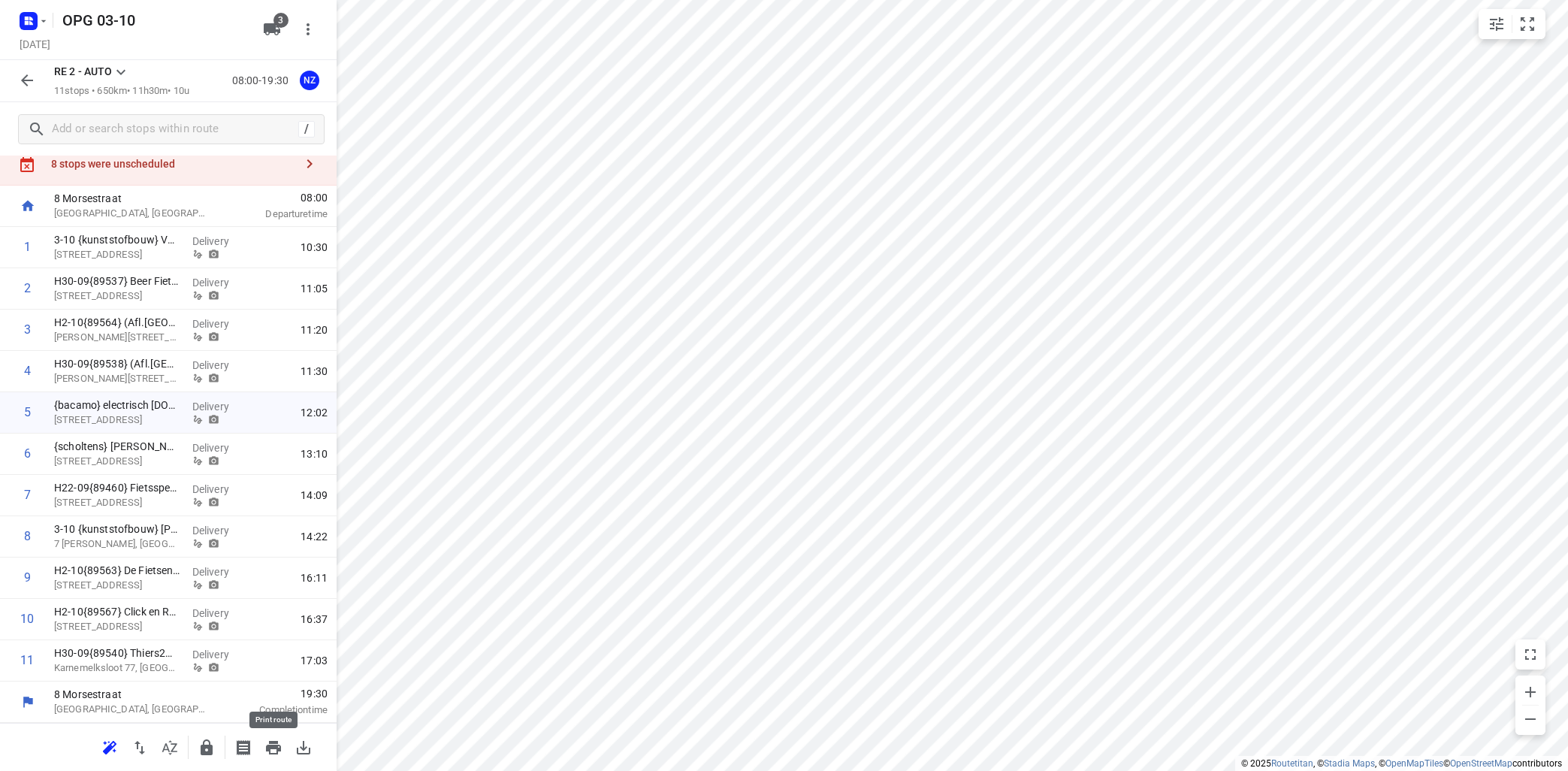
click at [280, 748] on icon "button" at bounding box center [273, 748] width 15 height 14
click at [30, 77] on icon "button" at bounding box center [27, 80] width 18 height 18
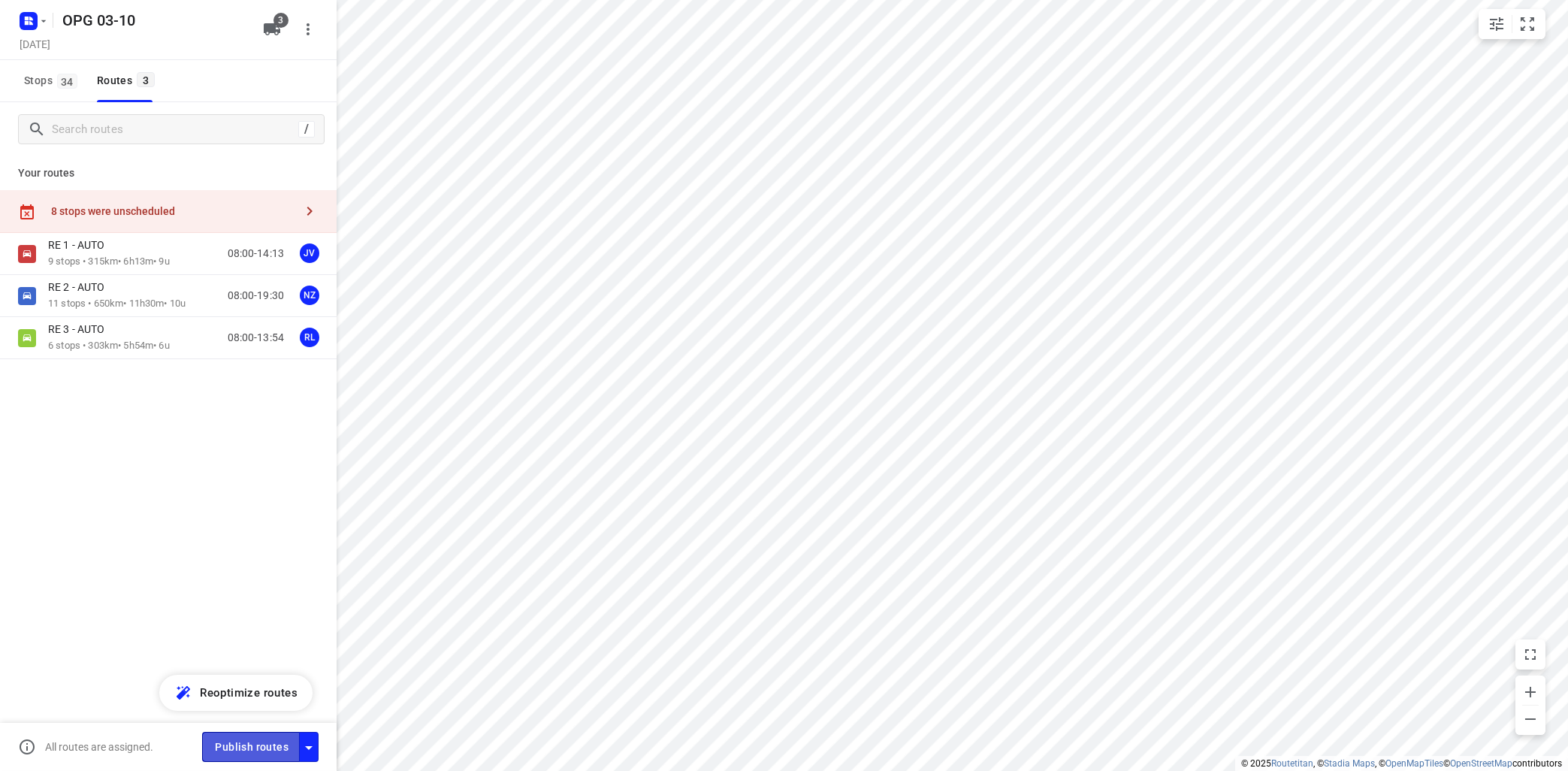
click at [272, 742] on span "Publish routes" at bounding box center [252, 747] width 74 height 19
click at [151, 452] on div "RE 1 - AUTO 9 stops • 315km • 6h13m • 9u 08:00-14:13 JV RE 2 - AUTO 11 stops • …" at bounding box center [168, 348] width 336 height 232
